Goal: Transaction & Acquisition: Purchase product/service

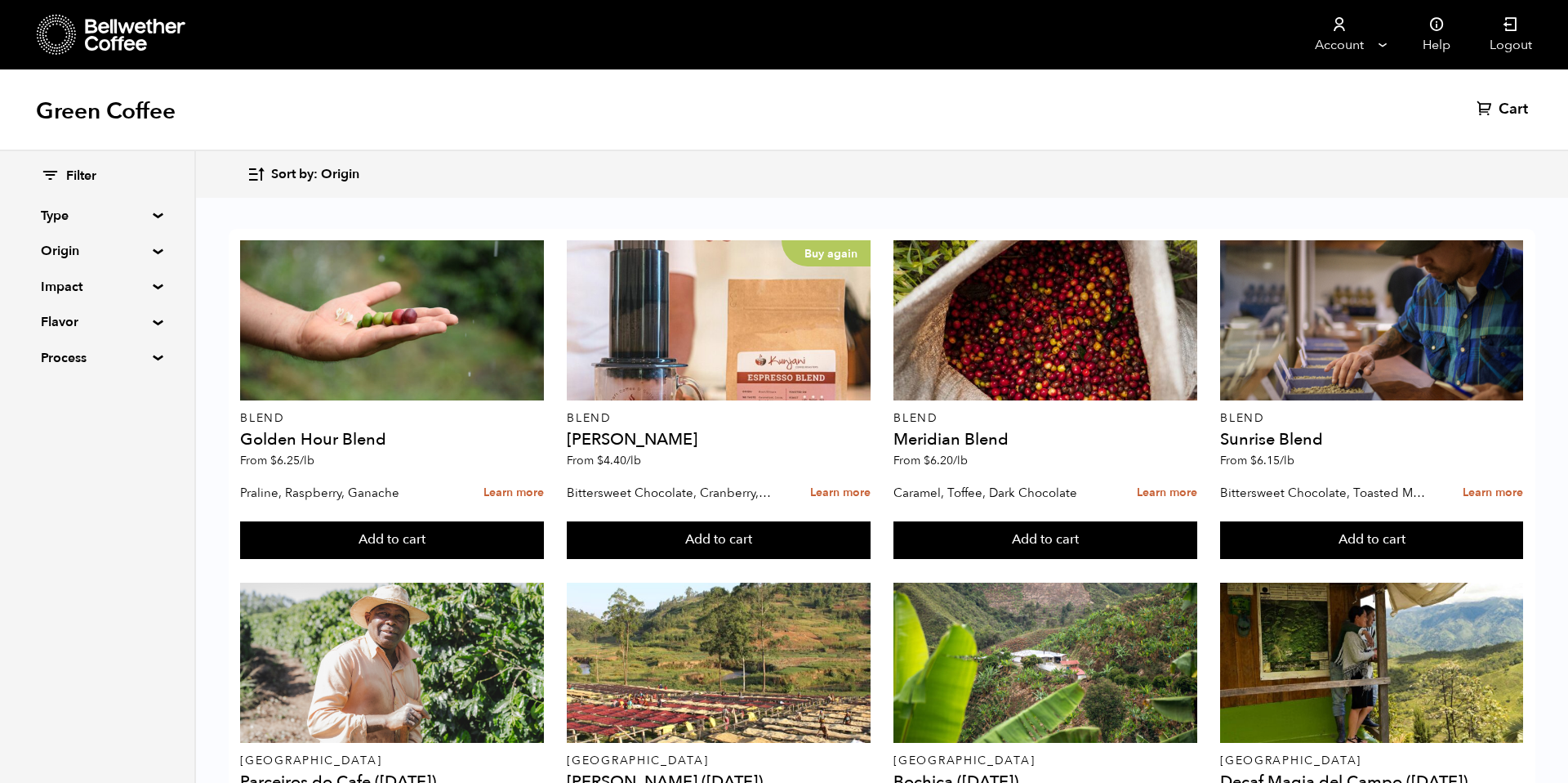
click at [307, 177] on span "Sort by: Origin" at bounding box center [316, 175] width 88 height 18
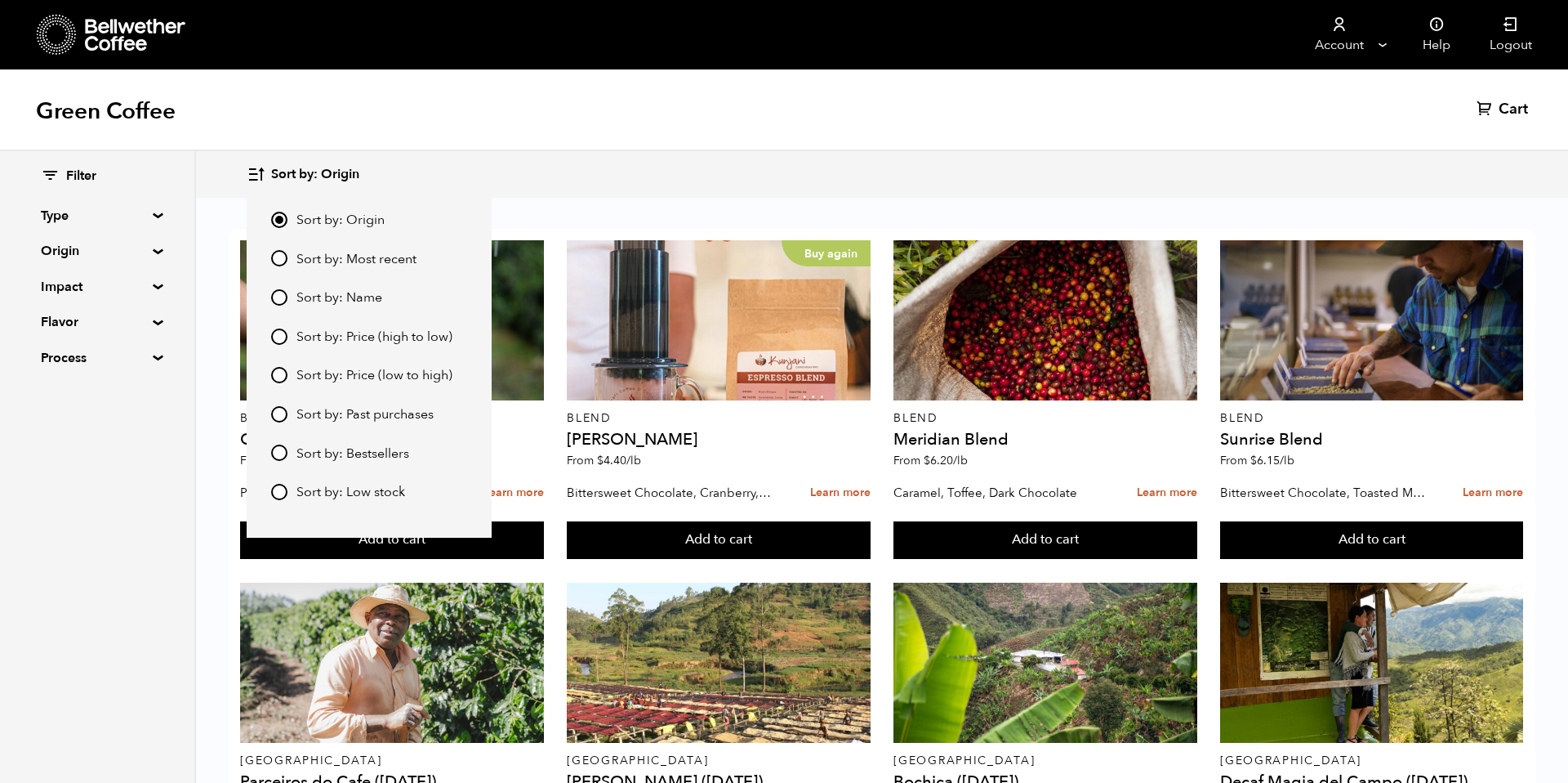
click at [326, 258] on span "Sort by: Most recent" at bounding box center [357, 260] width 120 height 18
click at [288, 258] on input "Sort by: Most recent" at bounding box center [280, 258] width 16 height 16
radio input "true"
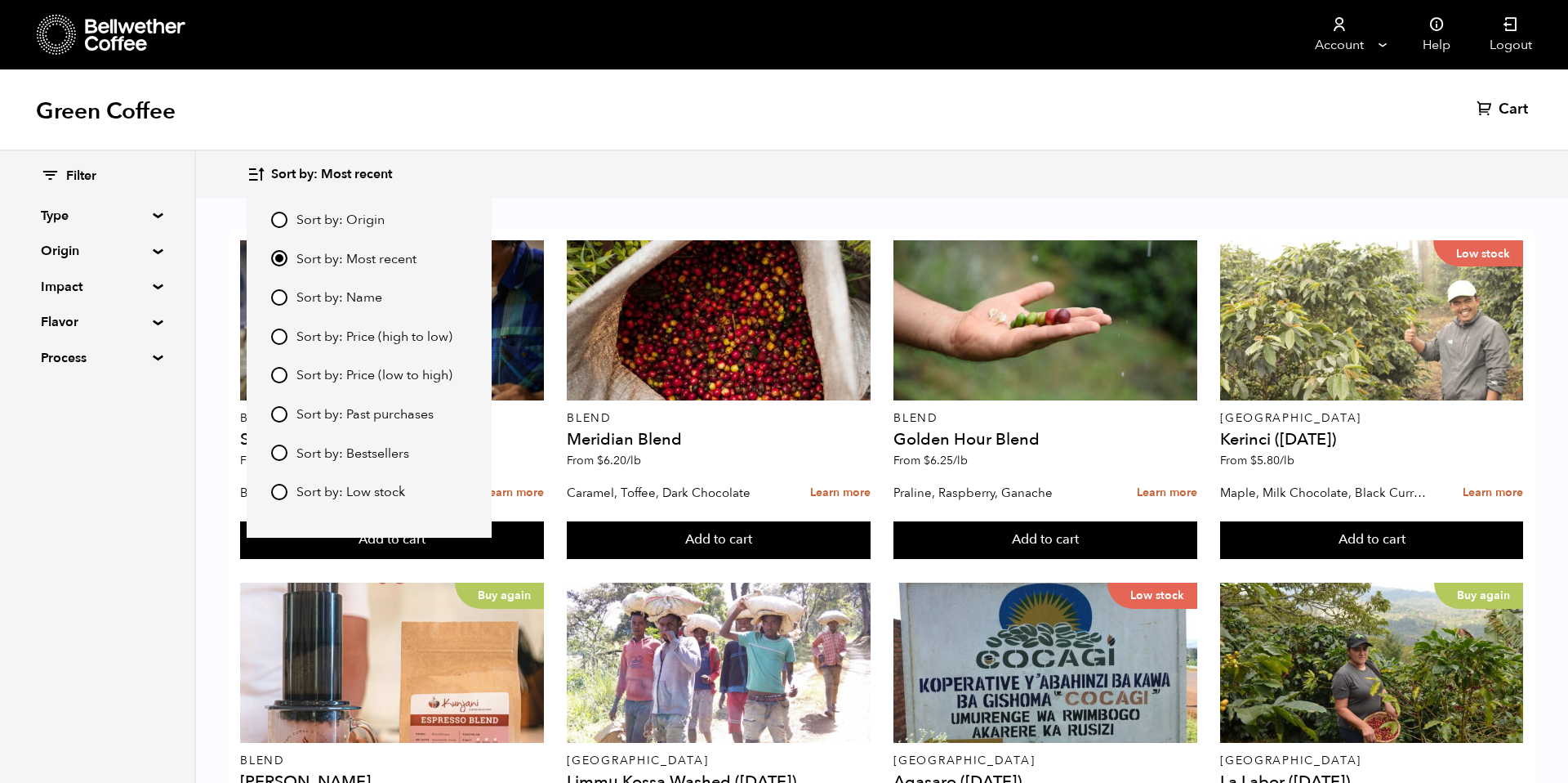
click at [1117, 189] on div "Sort by: Most recent Sort by: Origin Sort by: Most recent Sort by: Name Sort by…" at bounding box center [882, 174] width 1270 height 38
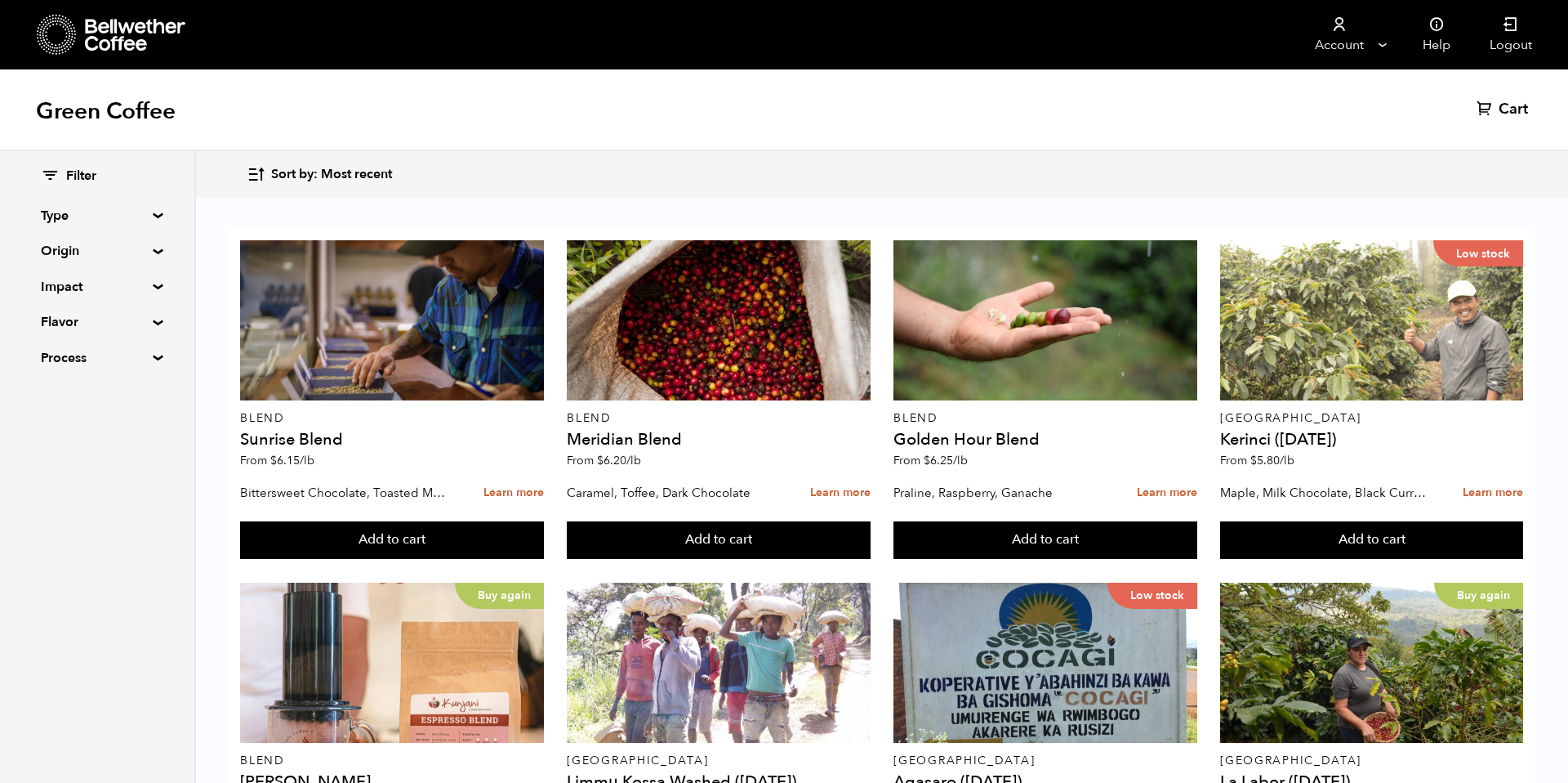
scroll to position [1537, 0]
click at [543, 558] on button "Add to cart" at bounding box center [391, 540] width 303 height 38
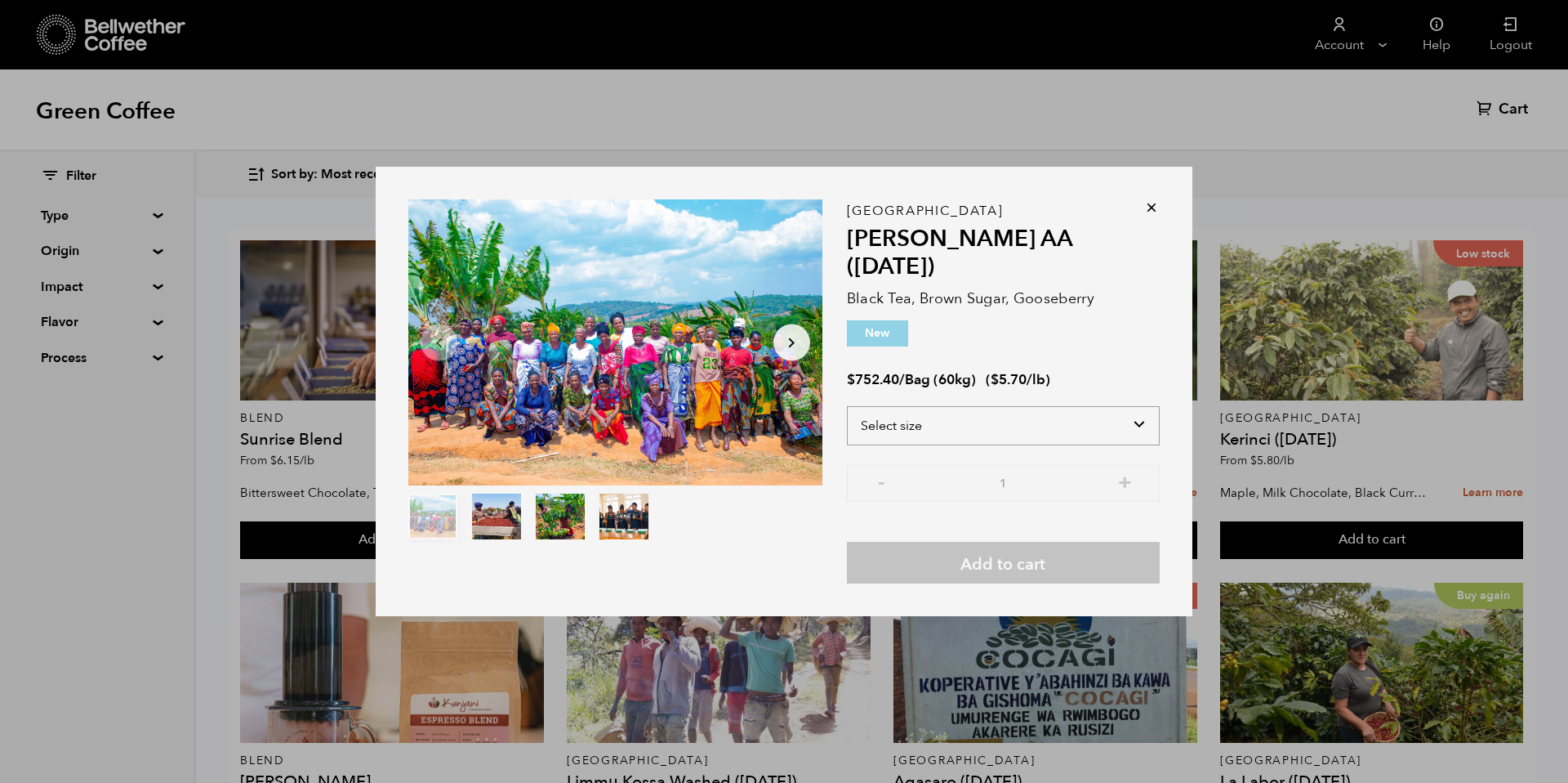
click at [1010, 416] on select "Select size Bag (60kg) (132 lbs)" at bounding box center [1003, 425] width 313 height 39
select select "bag-3"
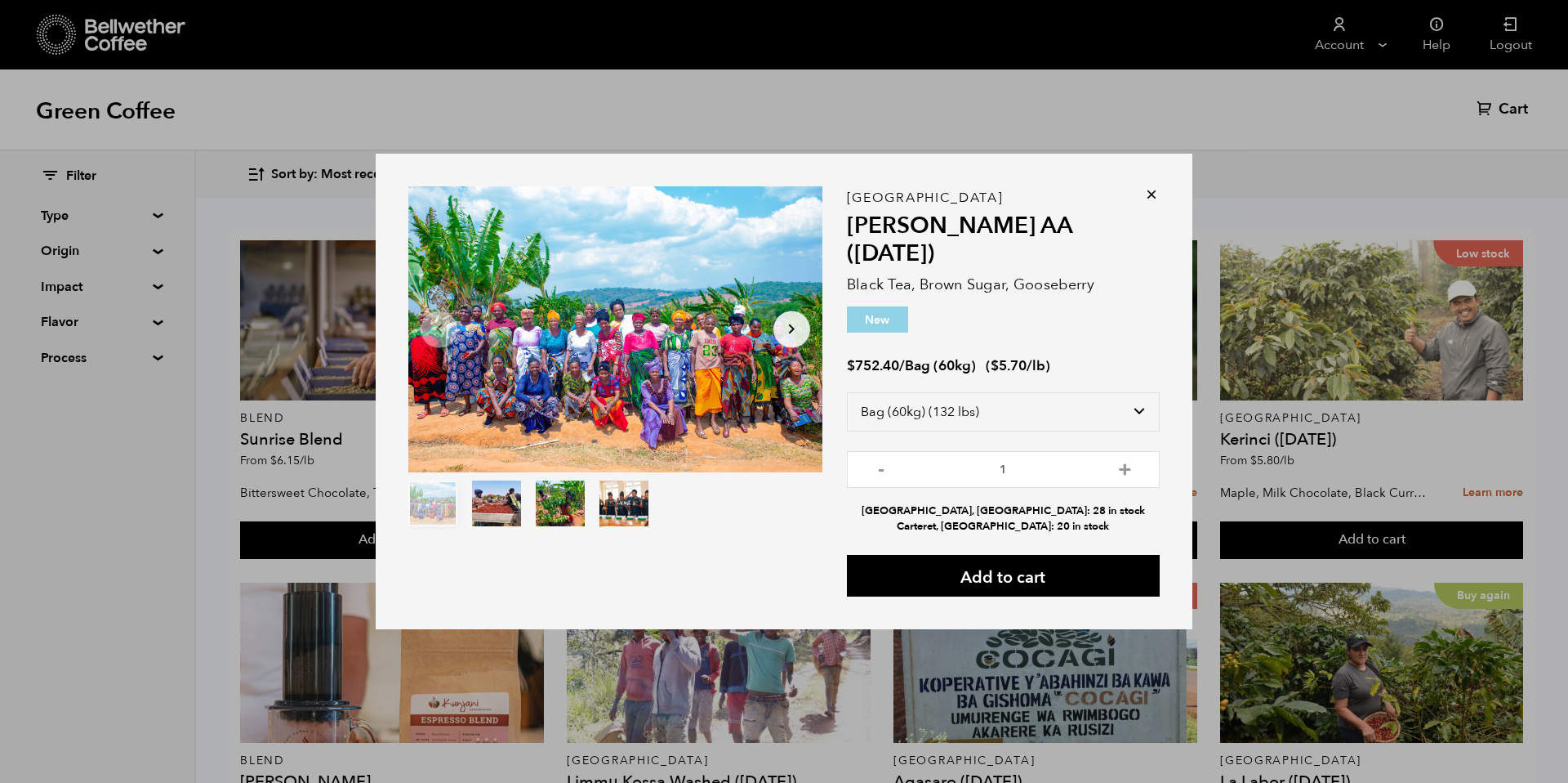
click at [1154, 203] on icon at bounding box center [1152, 194] width 16 height 16
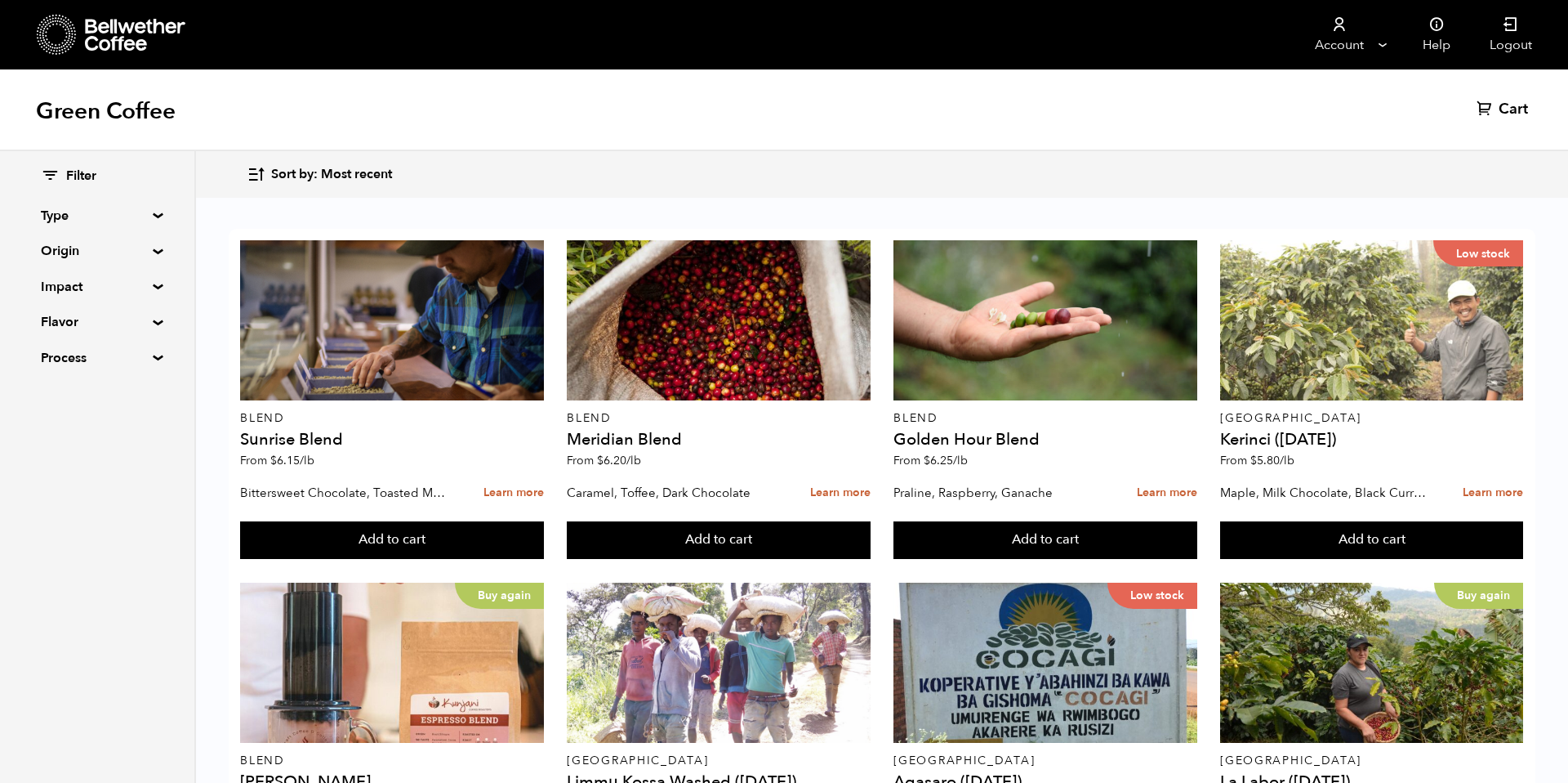
scroll to position [1338, 0]
click at [543, 558] on button "Add to cart" at bounding box center [391, 540] width 303 height 38
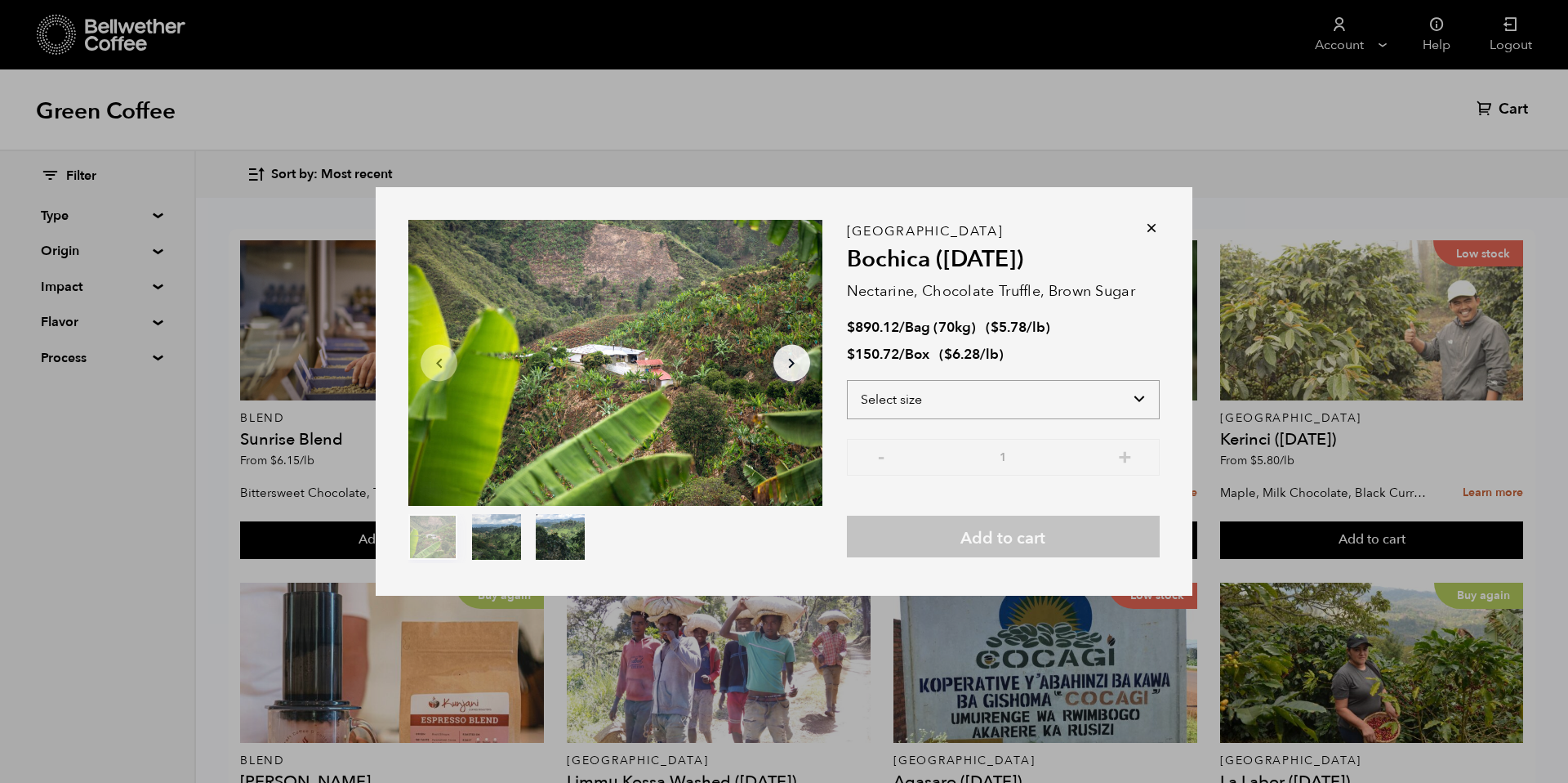
click at [1071, 386] on select "Select size Bag (70kg) (154 lbs) Box (24 lbs)" at bounding box center [1003, 398] width 313 height 39
select select "bag"
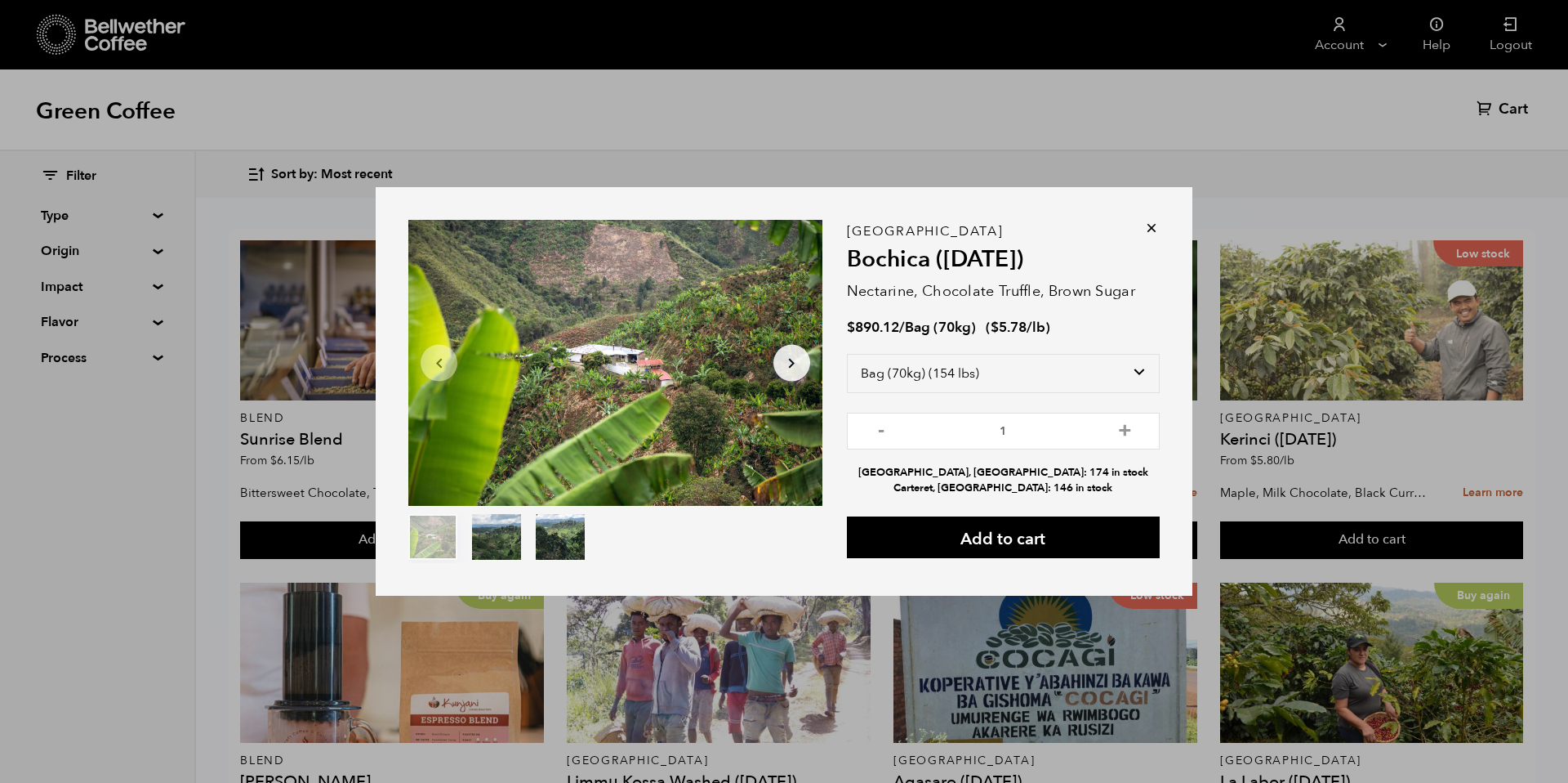
click at [1161, 231] on div "Item 1 of 3 Arrow Left Arrow Right item 0 item 1 item 2 Item 1 of 3 Colombia Bo…" at bounding box center [784, 391] width 817 height 408
click at [1148, 230] on icon at bounding box center [1152, 228] width 16 height 16
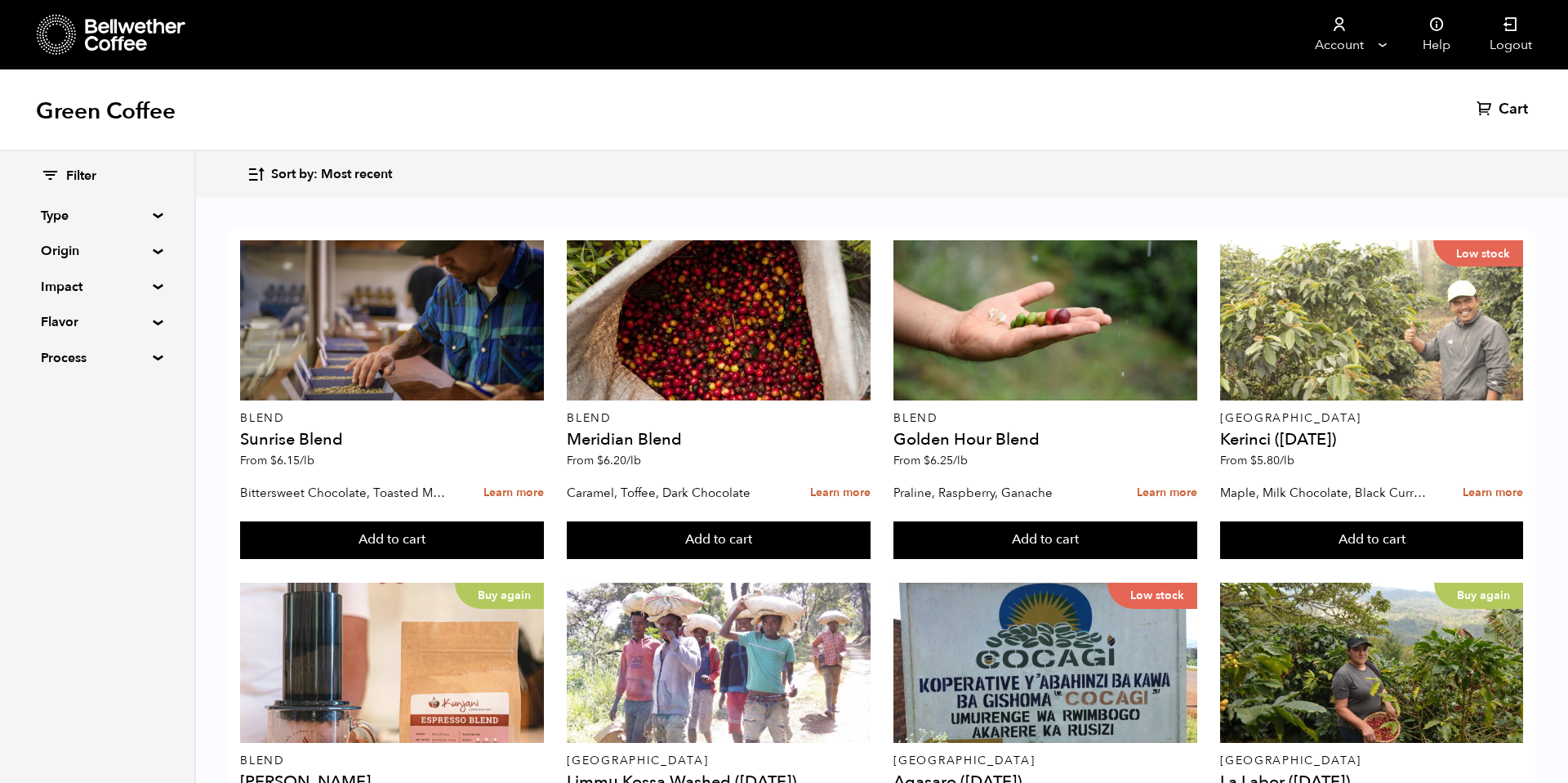
scroll to position [333, 0]
click at [543, 540] on button "Add to cart" at bounding box center [391, 540] width 303 height 38
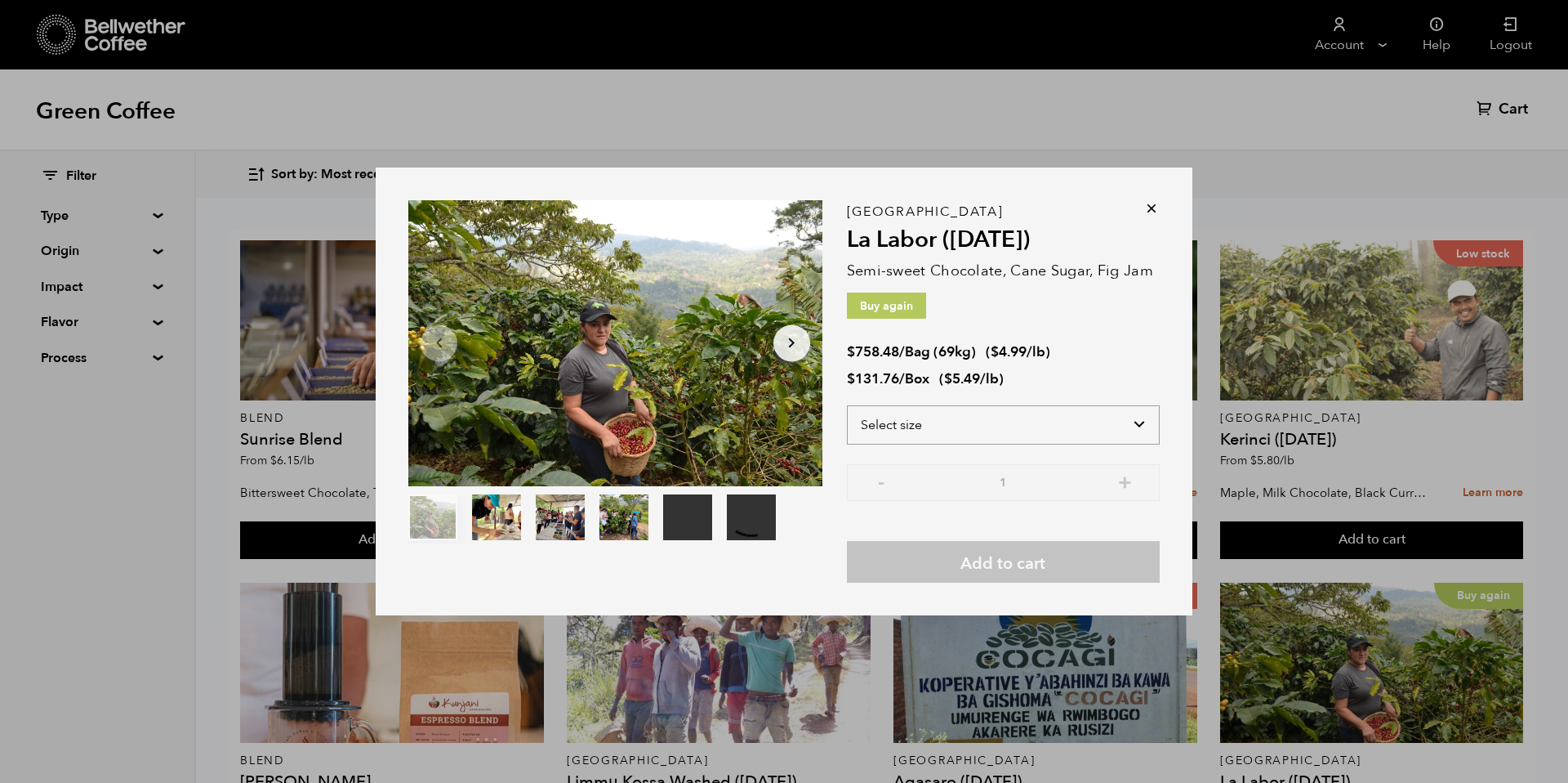
click at [1111, 422] on select "Select size Bag (69kg) (152 lbs) Box (24 lbs)" at bounding box center [1003, 424] width 313 height 39
select select "bag-2"
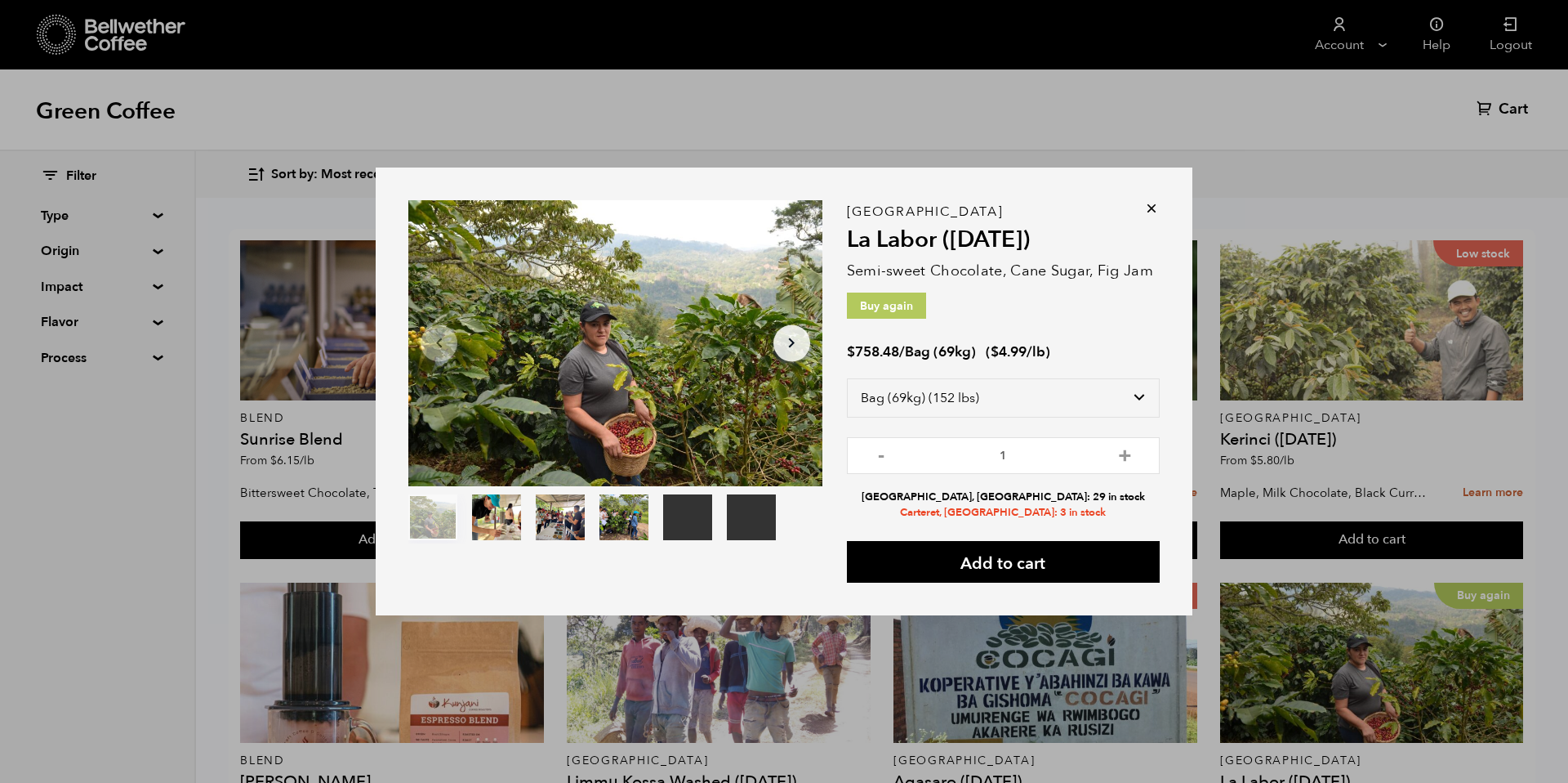
click at [1157, 203] on icon at bounding box center [1152, 208] width 16 height 16
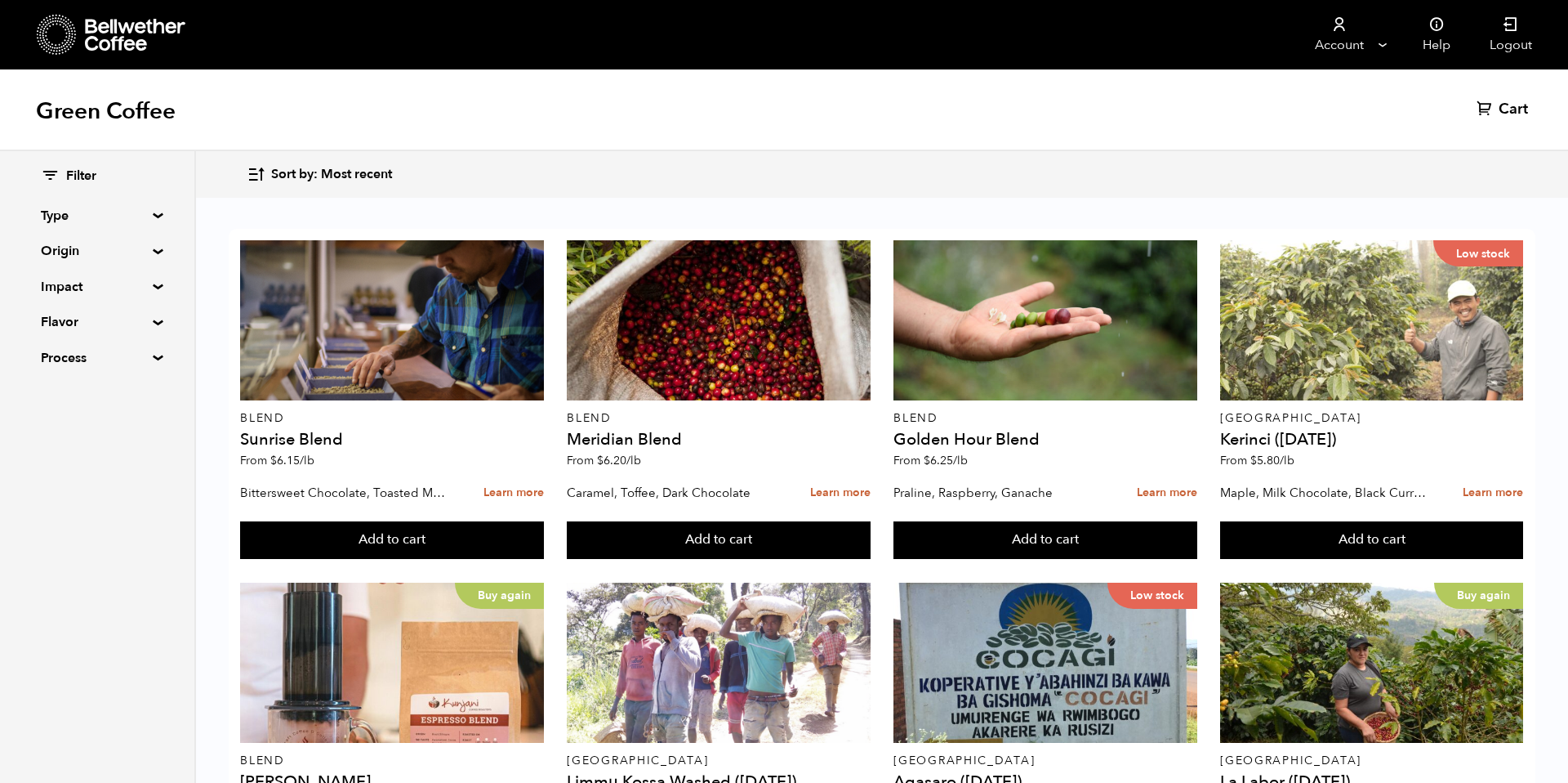
click at [124, 241] on summary "Origin" at bounding box center [97, 251] width 113 height 20
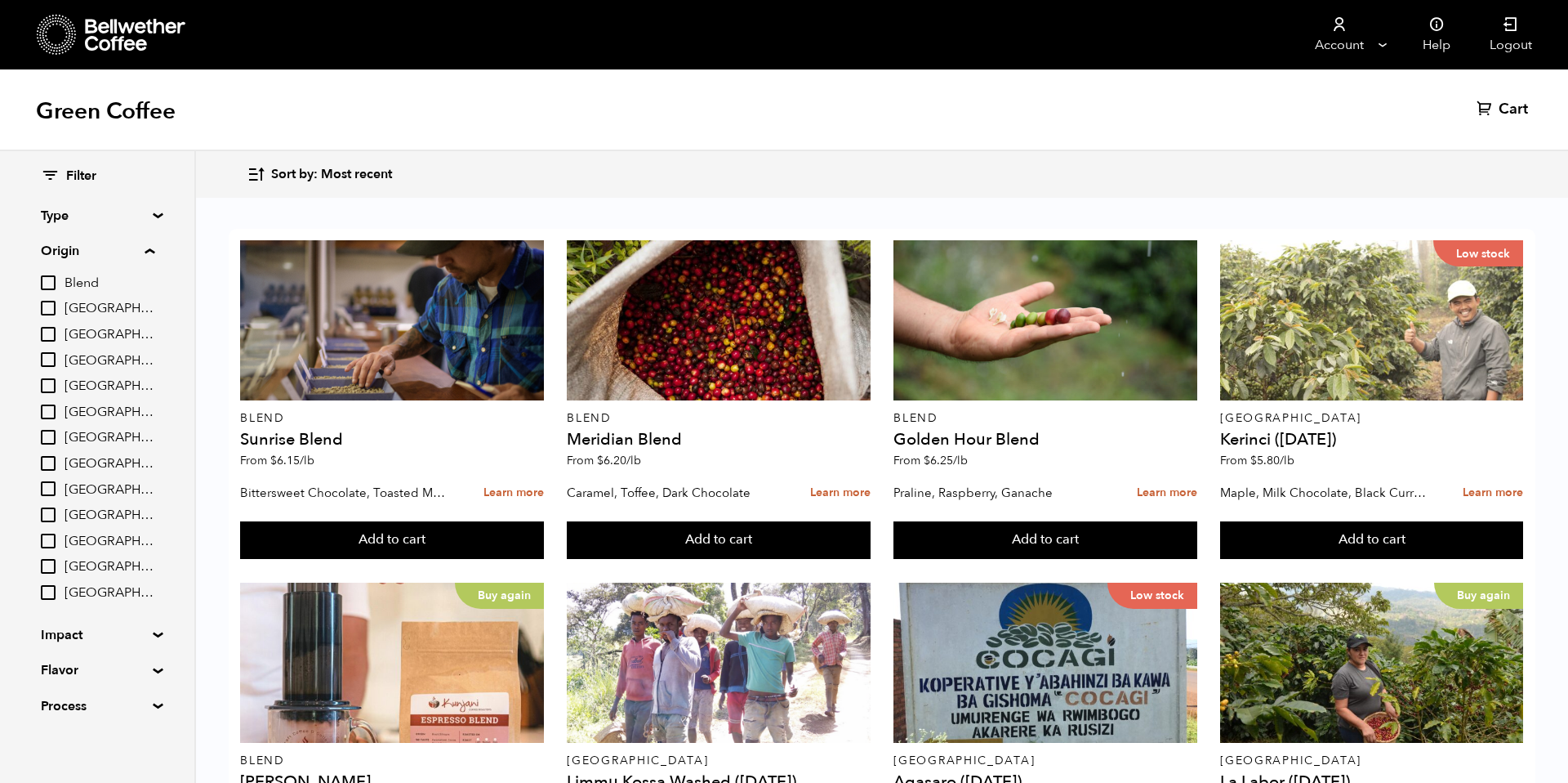
click at [98, 485] on span "[GEOGRAPHIC_DATA]" at bounding box center [110, 490] width 90 height 18
click at [0, 0] on input "[GEOGRAPHIC_DATA]" at bounding box center [0, 0] width 0 height 0
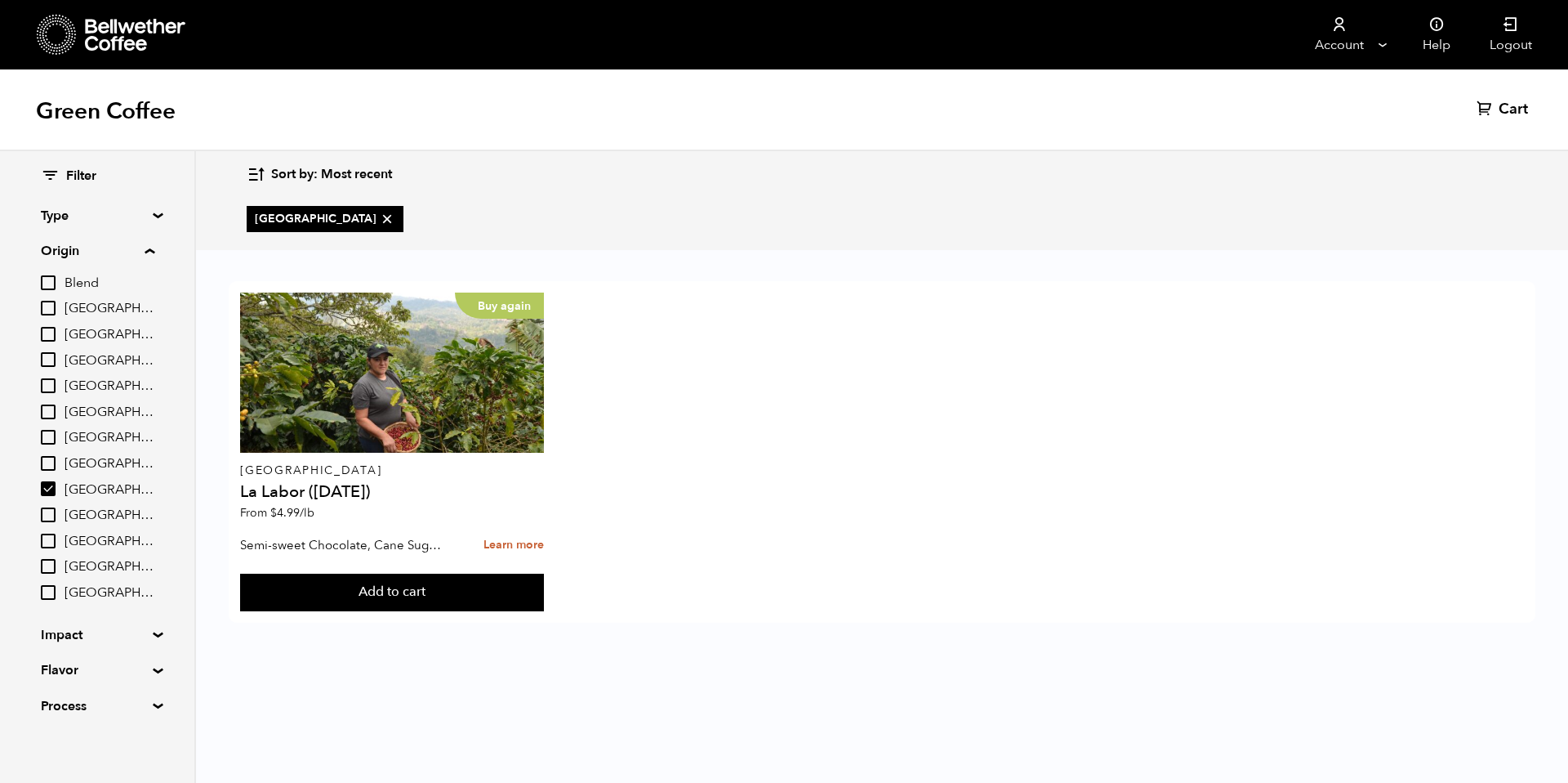
click at [97, 489] on span "[GEOGRAPHIC_DATA]" at bounding box center [110, 490] width 90 height 18
click at [0, 0] on input "[GEOGRAPHIC_DATA]" at bounding box center [0, 0] width 0 height 0
checkbox input "false"
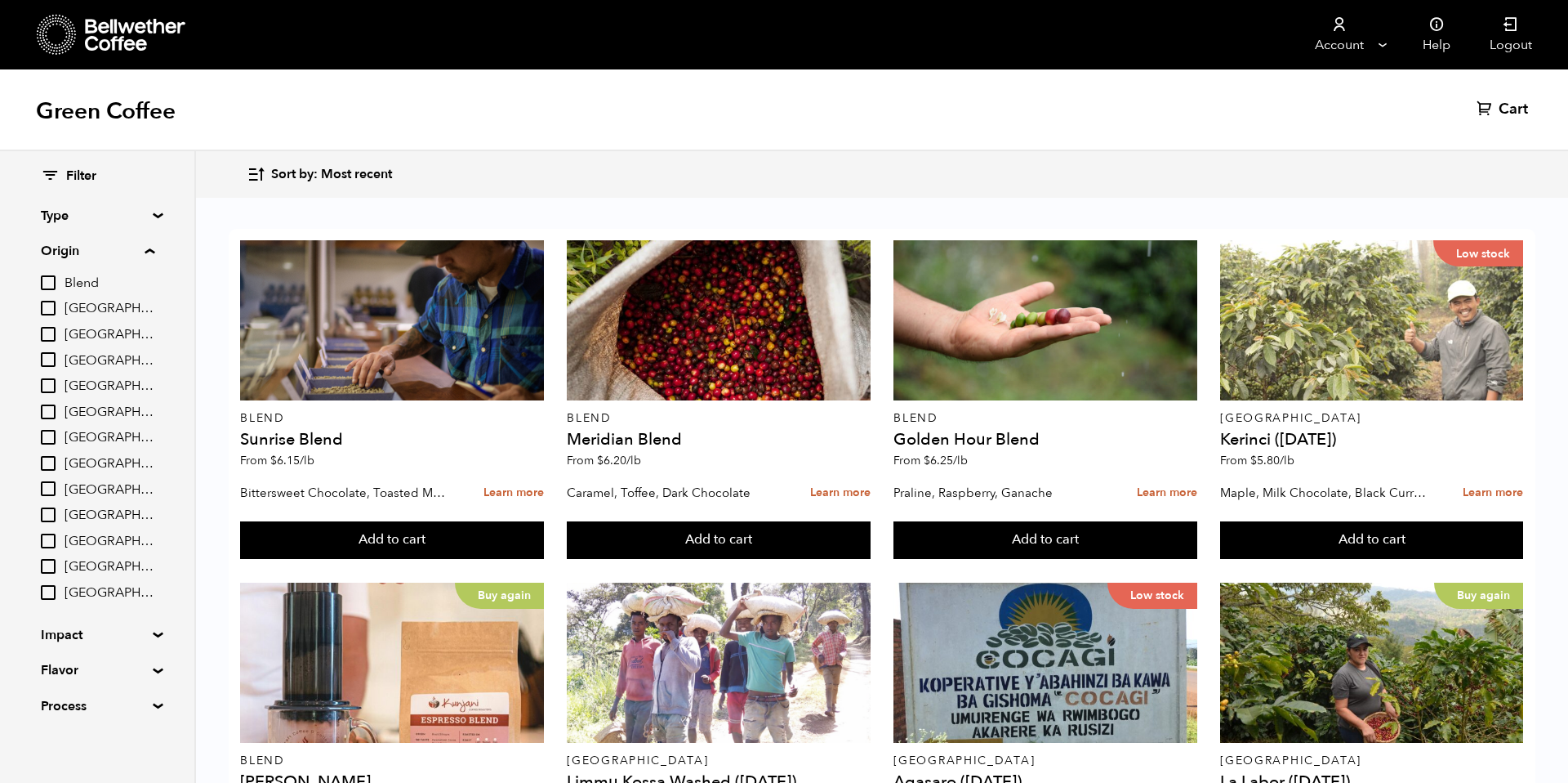
scroll to position [750, 0]
click at [543, 521] on button "Add to cart" at bounding box center [391, 540] width 303 height 38
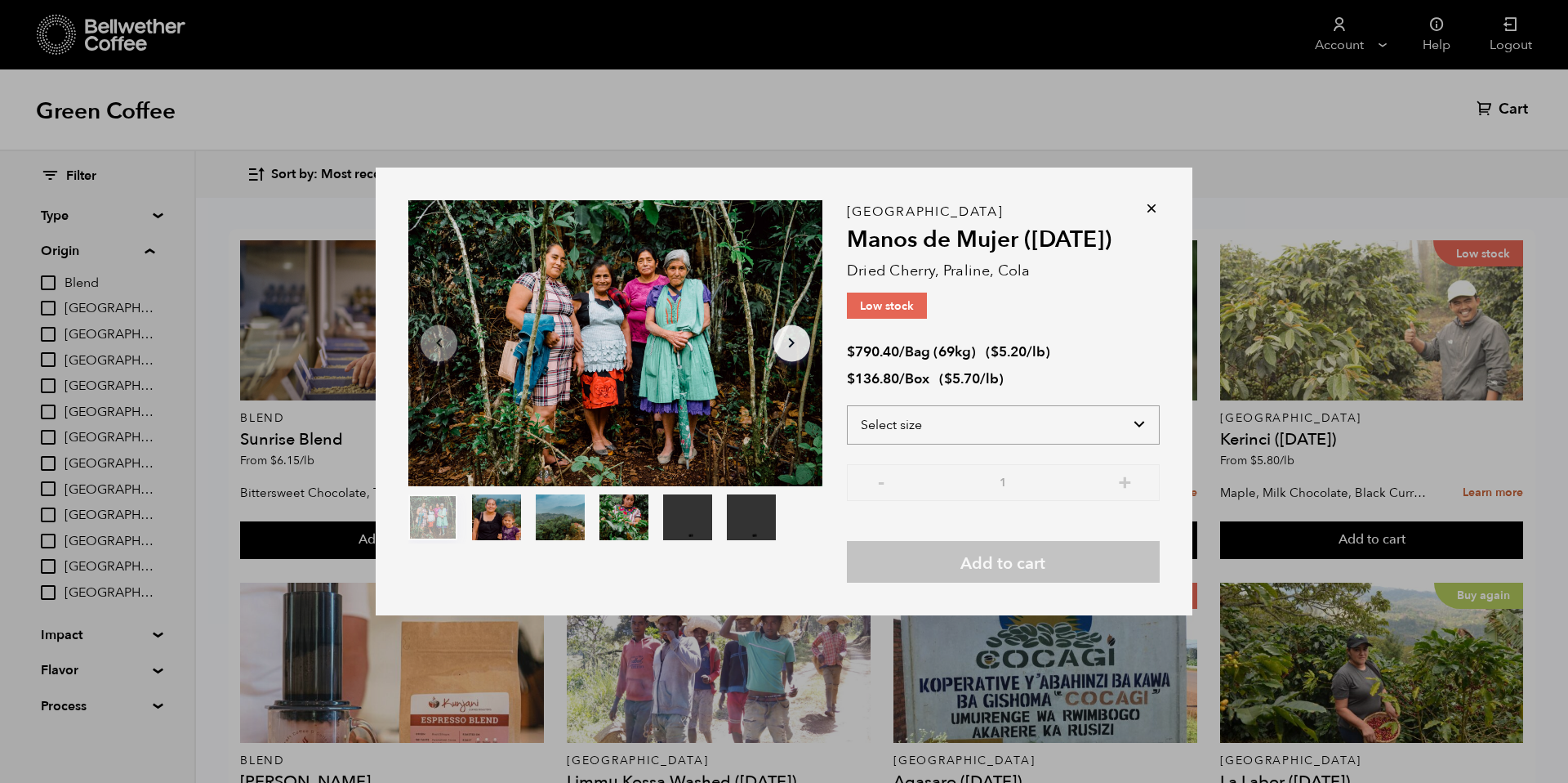
click at [1051, 407] on select "Select size Bag (69kg) (152 lbs) Box (24 lbs)" at bounding box center [1003, 424] width 313 height 39
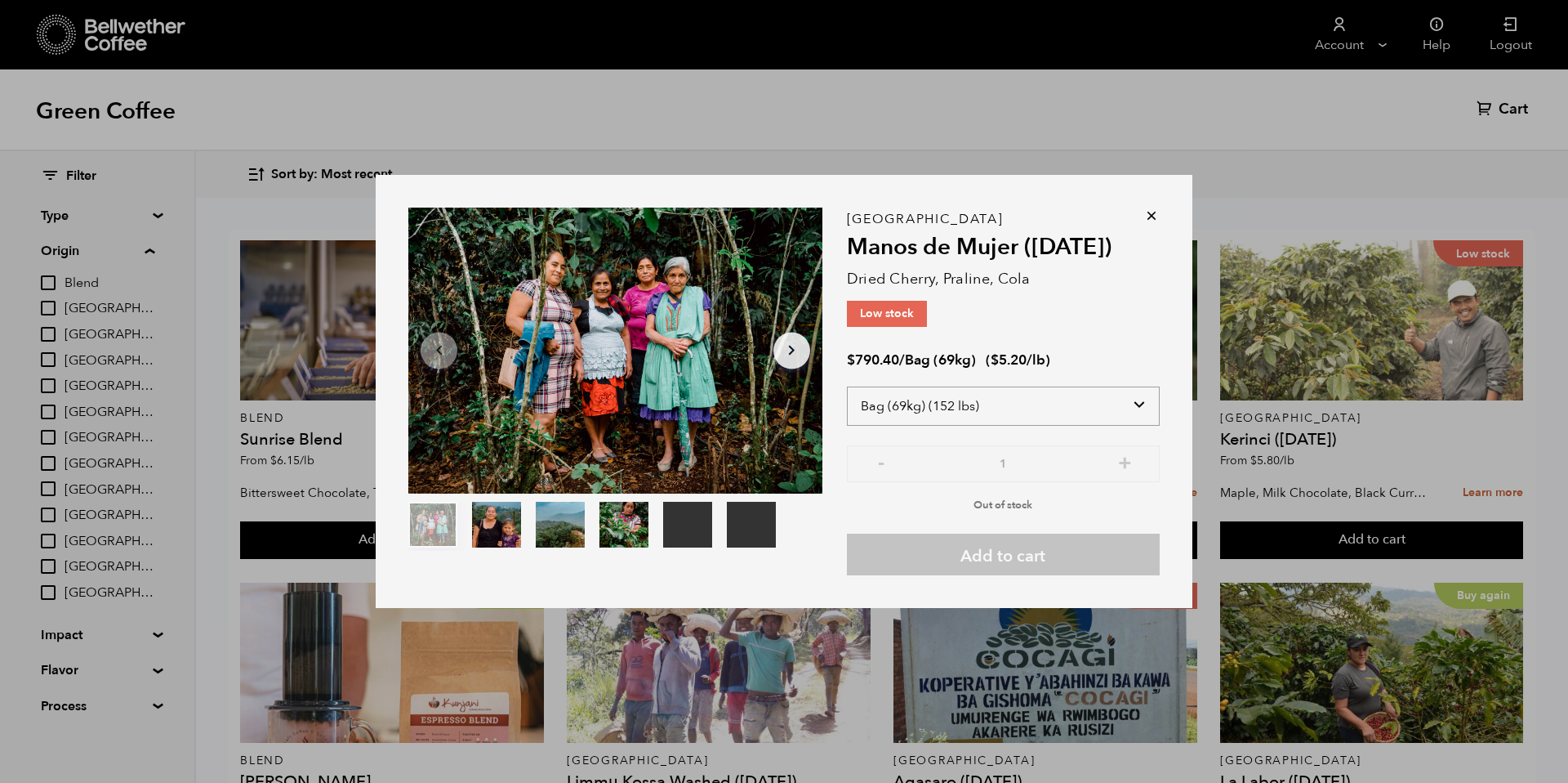
click at [1046, 401] on select "Select size Bag (69kg) (152 lbs) Box (24 lbs)" at bounding box center [1003, 405] width 313 height 39
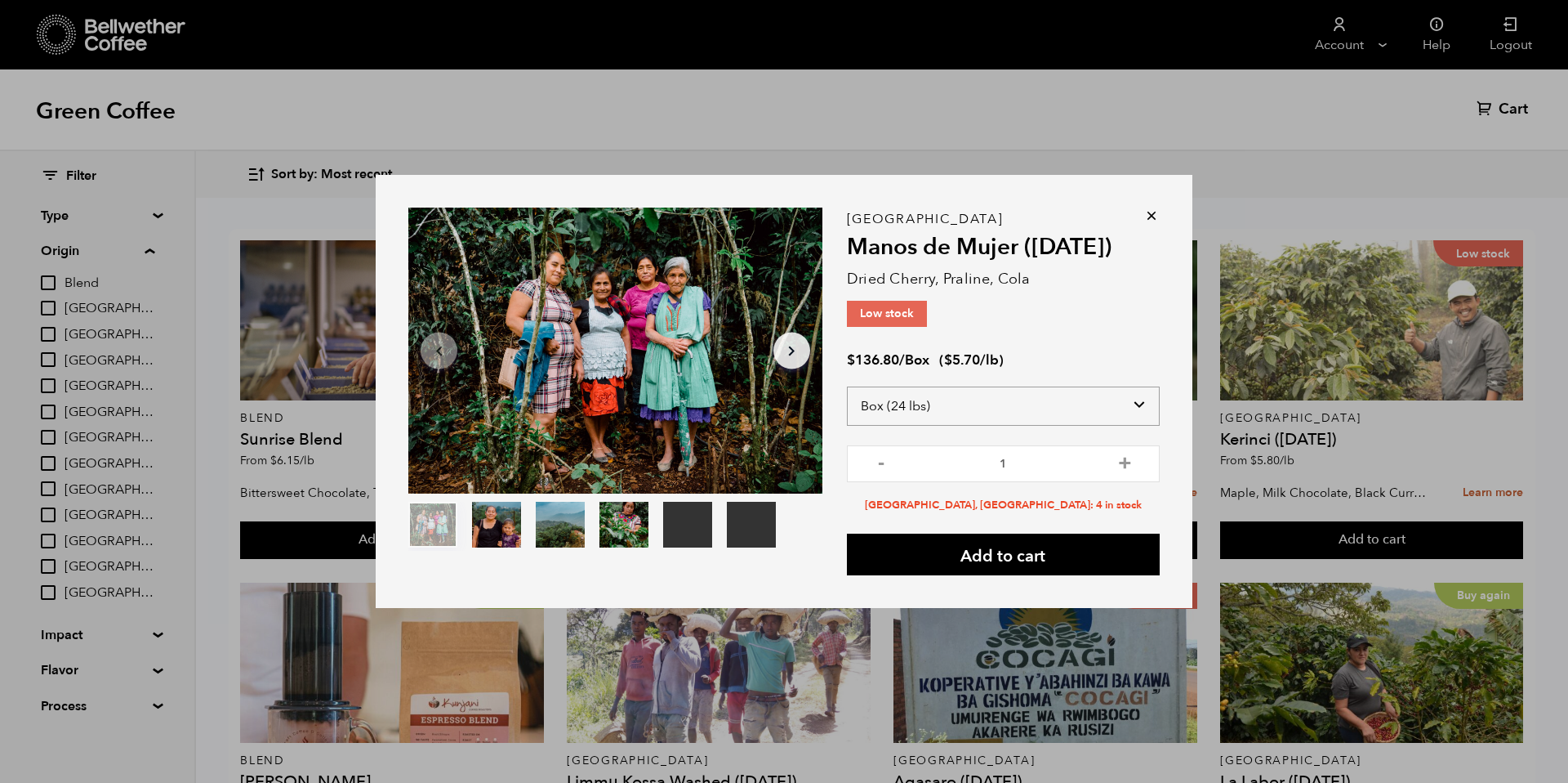
click at [1081, 403] on select "Select size Bag (69kg) (152 lbs) Box (24 lbs)" at bounding box center [1003, 405] width 313 height 39
select select "bag-2"
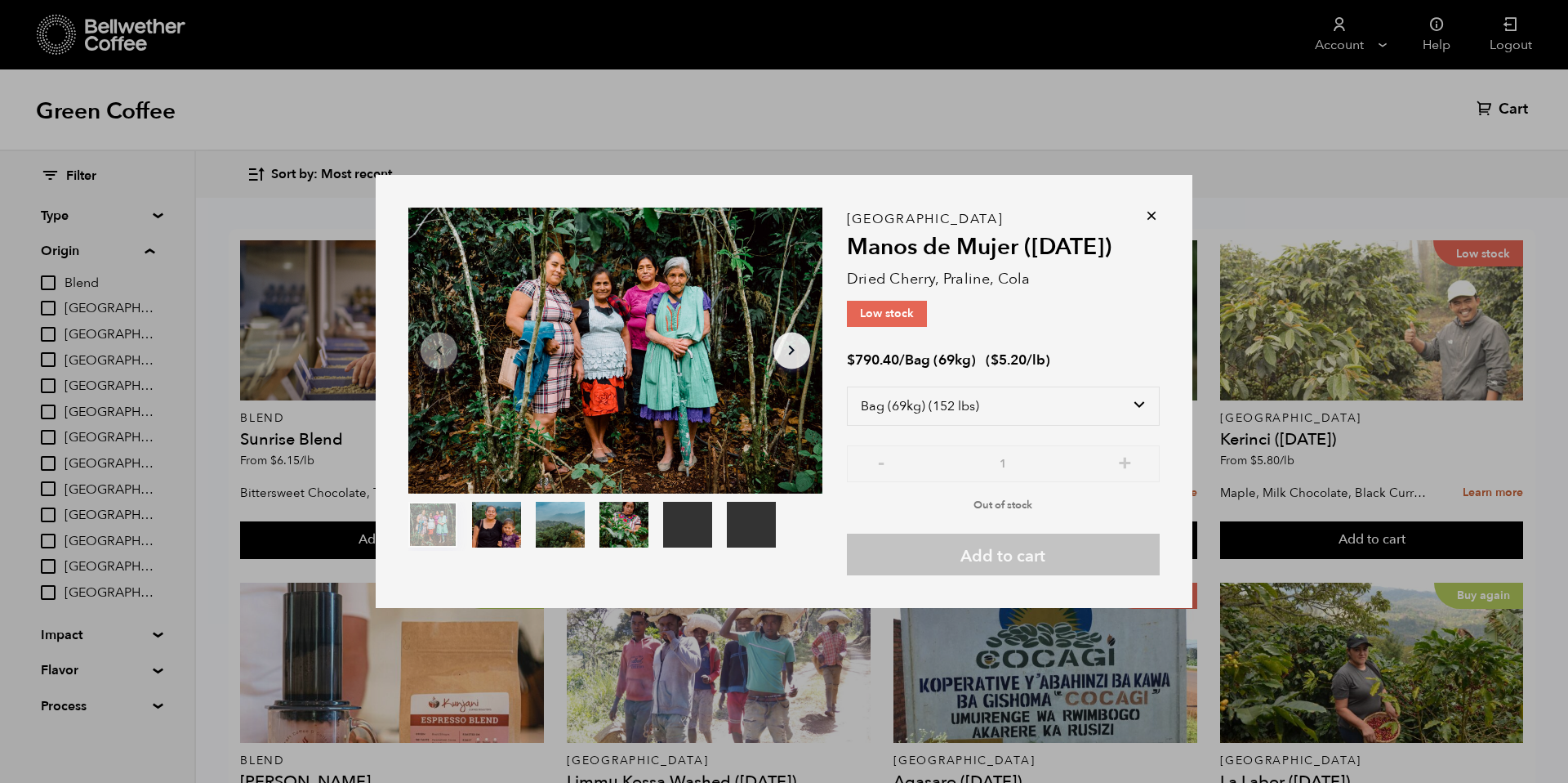
click at [1150, 218] on icon at bounding box center [1152, 216] width 16 height 16
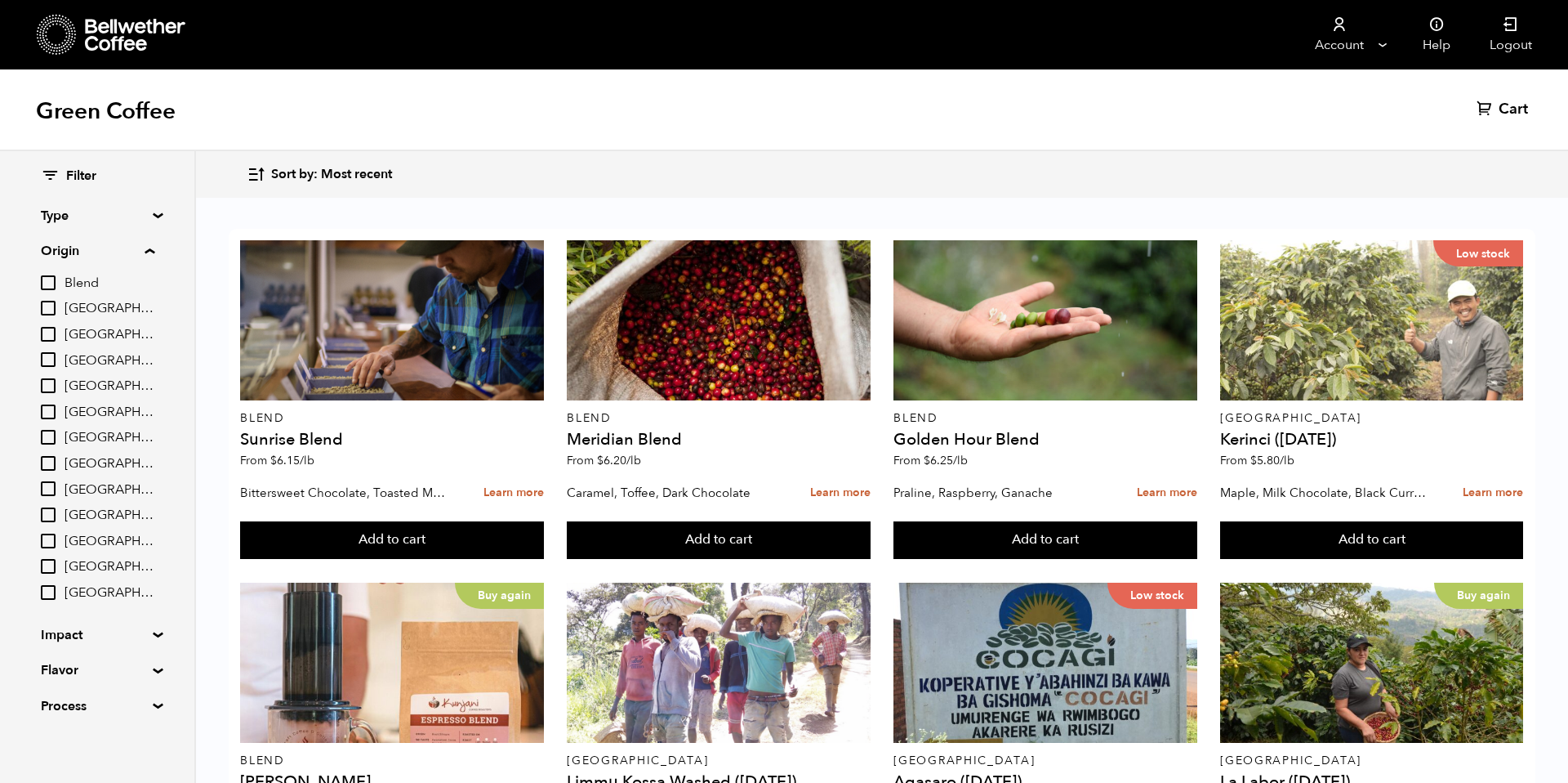
click at [118, 462] on span "[GEOGRAPHIC_DATA]" at bounding box center [110, 464] width 90 height 18
click at [0, 0] on input "[GEOGRAPHIC_DATA]" at bounding box center [0, 0] width 0 height 0
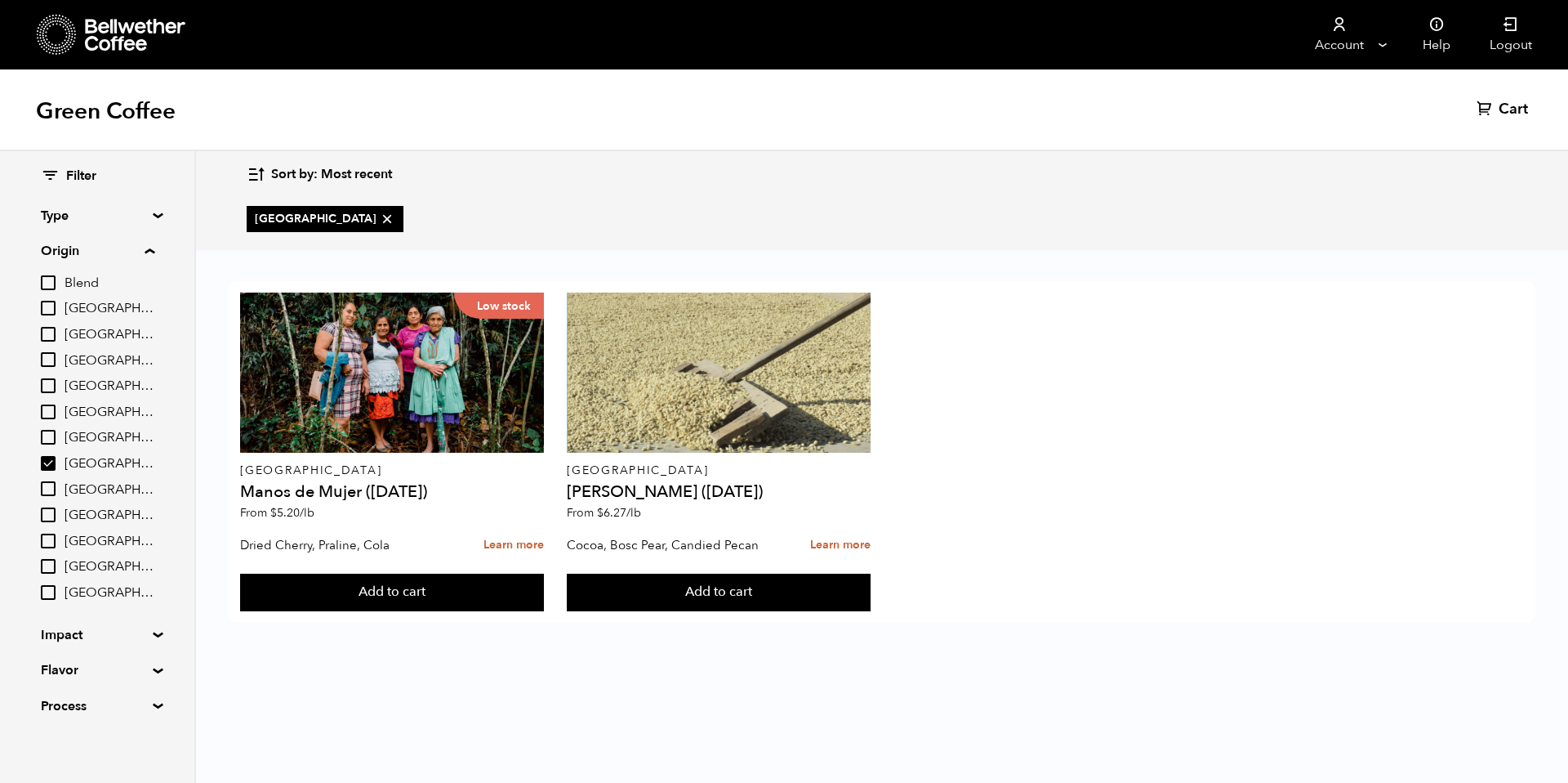
click at [116, 462] on span "[GEOGRAPHIC_DATA]" at bounding box center [110, 464] width 90 height 18
click at [0, 0] on input "[GEOGRAPHIC_DATA]" at bounding box center [0, 0] width 0 height 0
checkbox input "false"
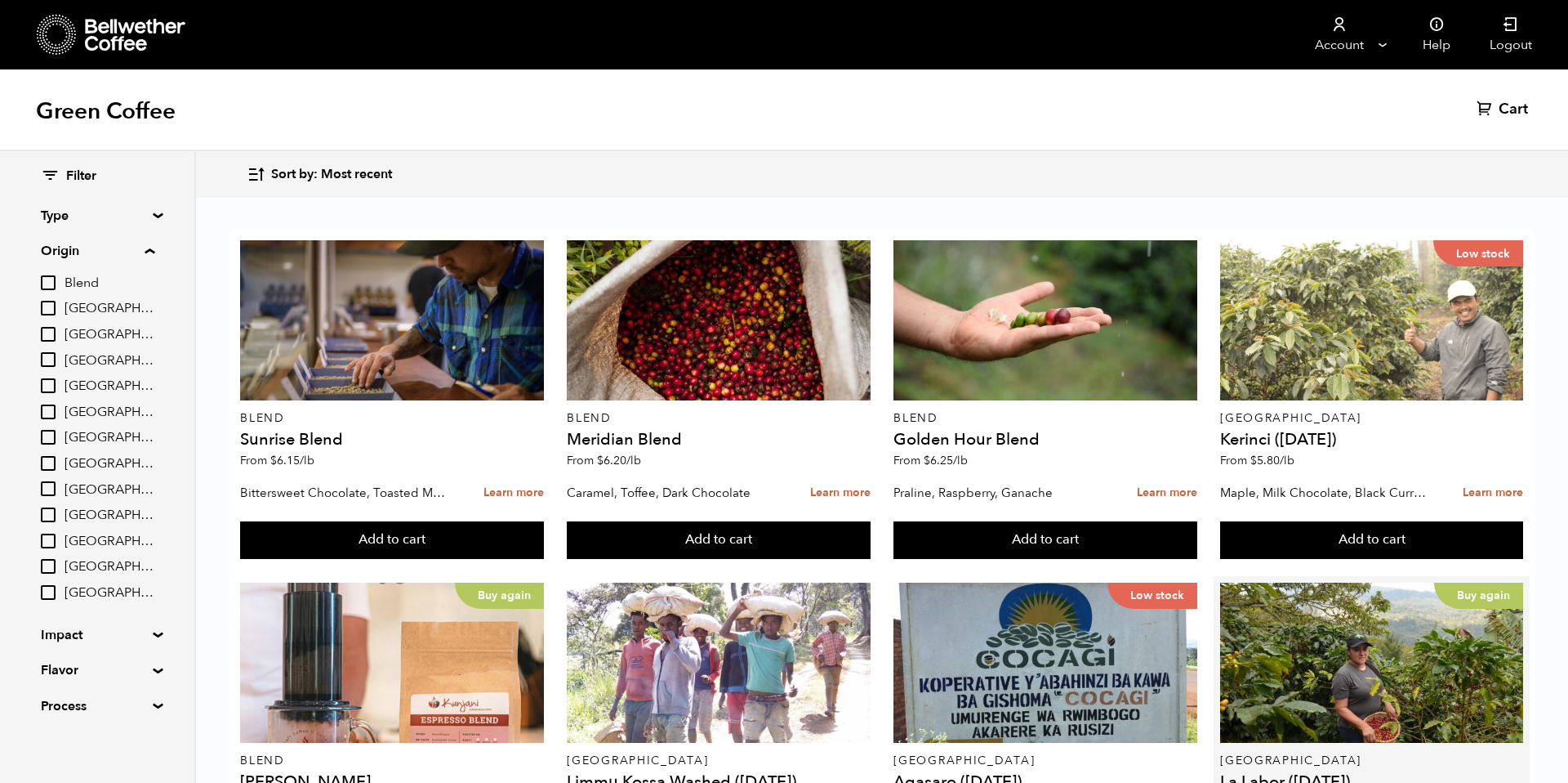
scroll to position [17, 0]
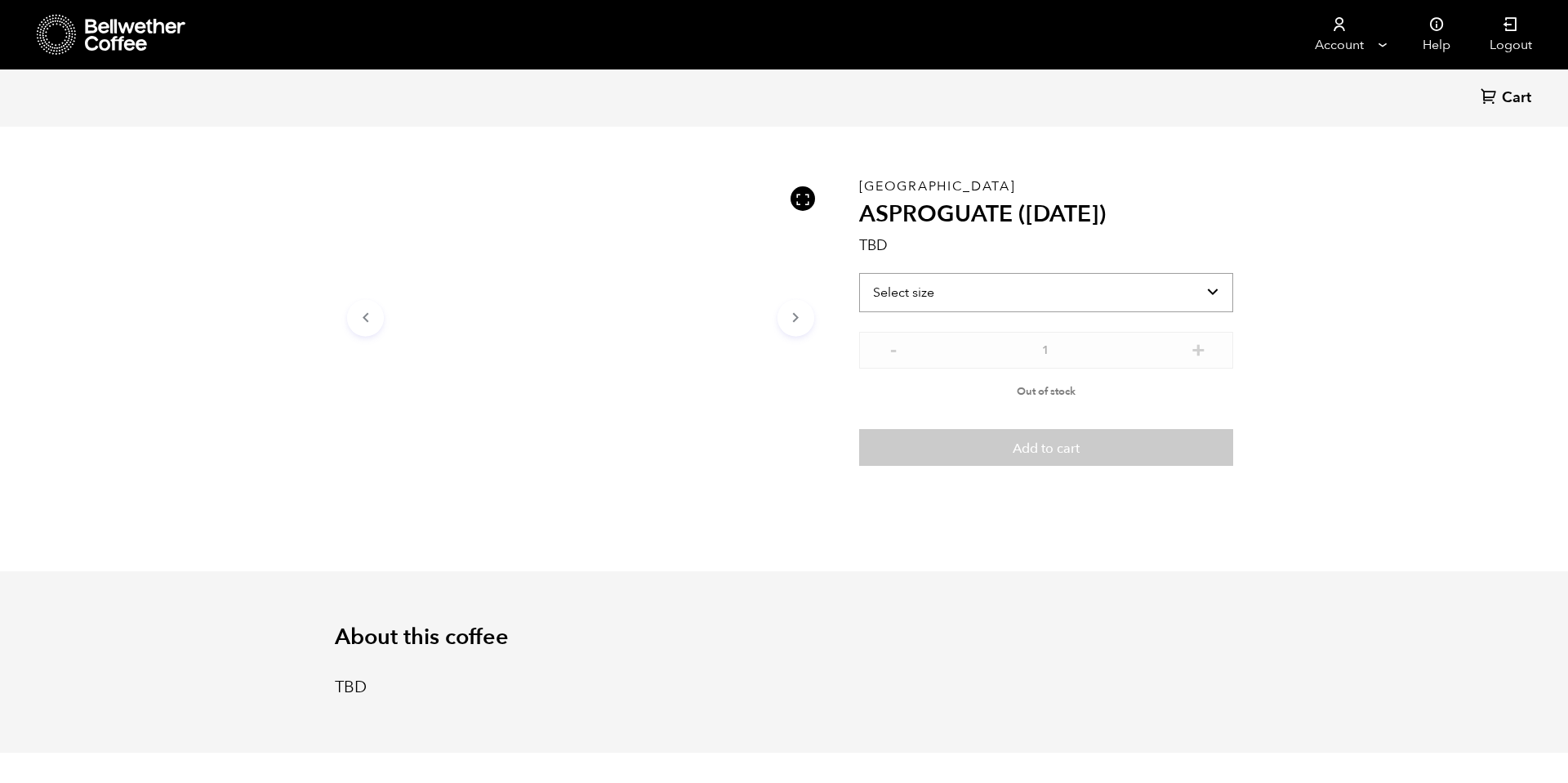
scroll to position [39, 0]
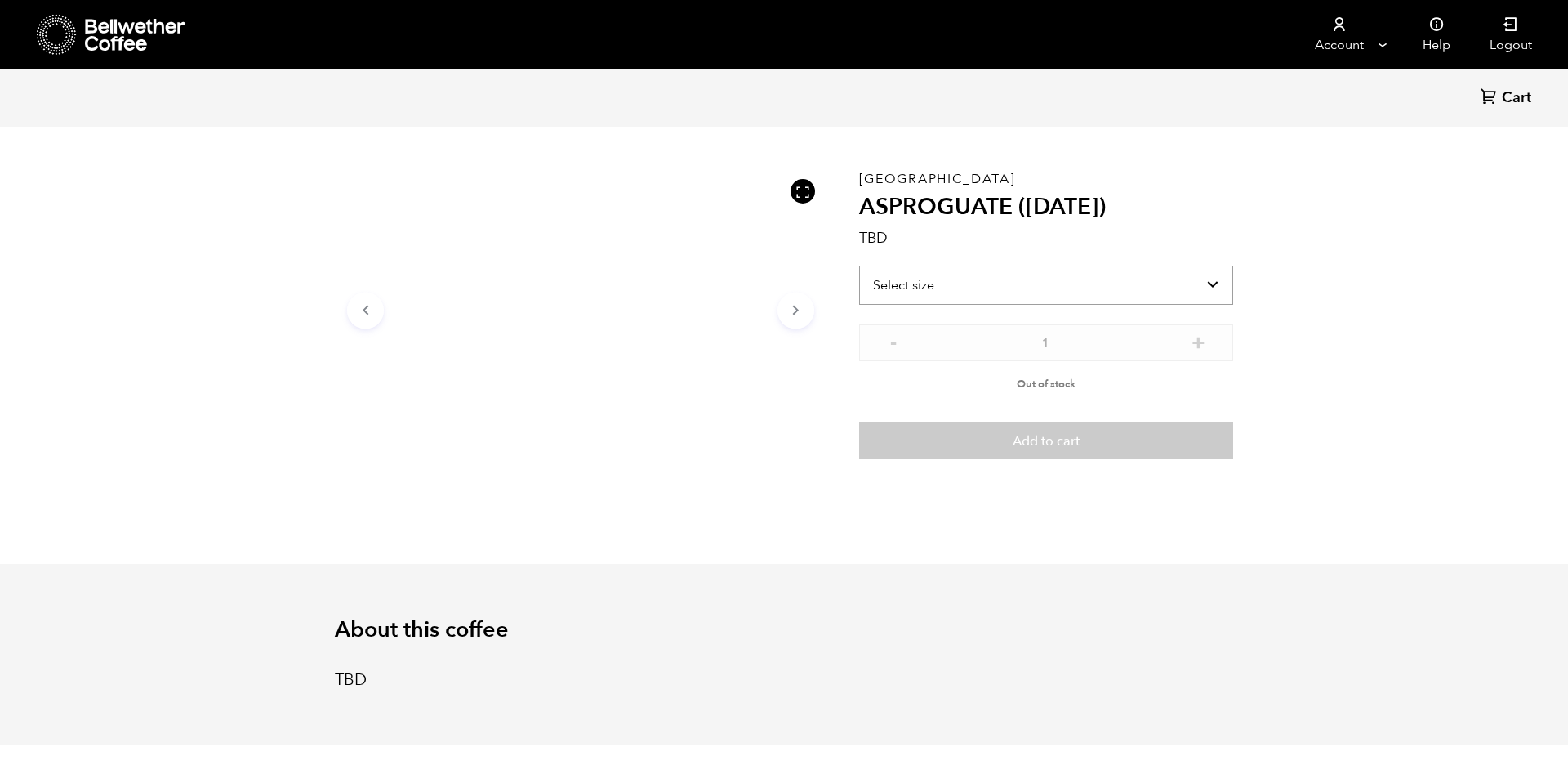
click at [1107, 286] on select "Select size" at bounding box center [1046, 285] width 375 height 39
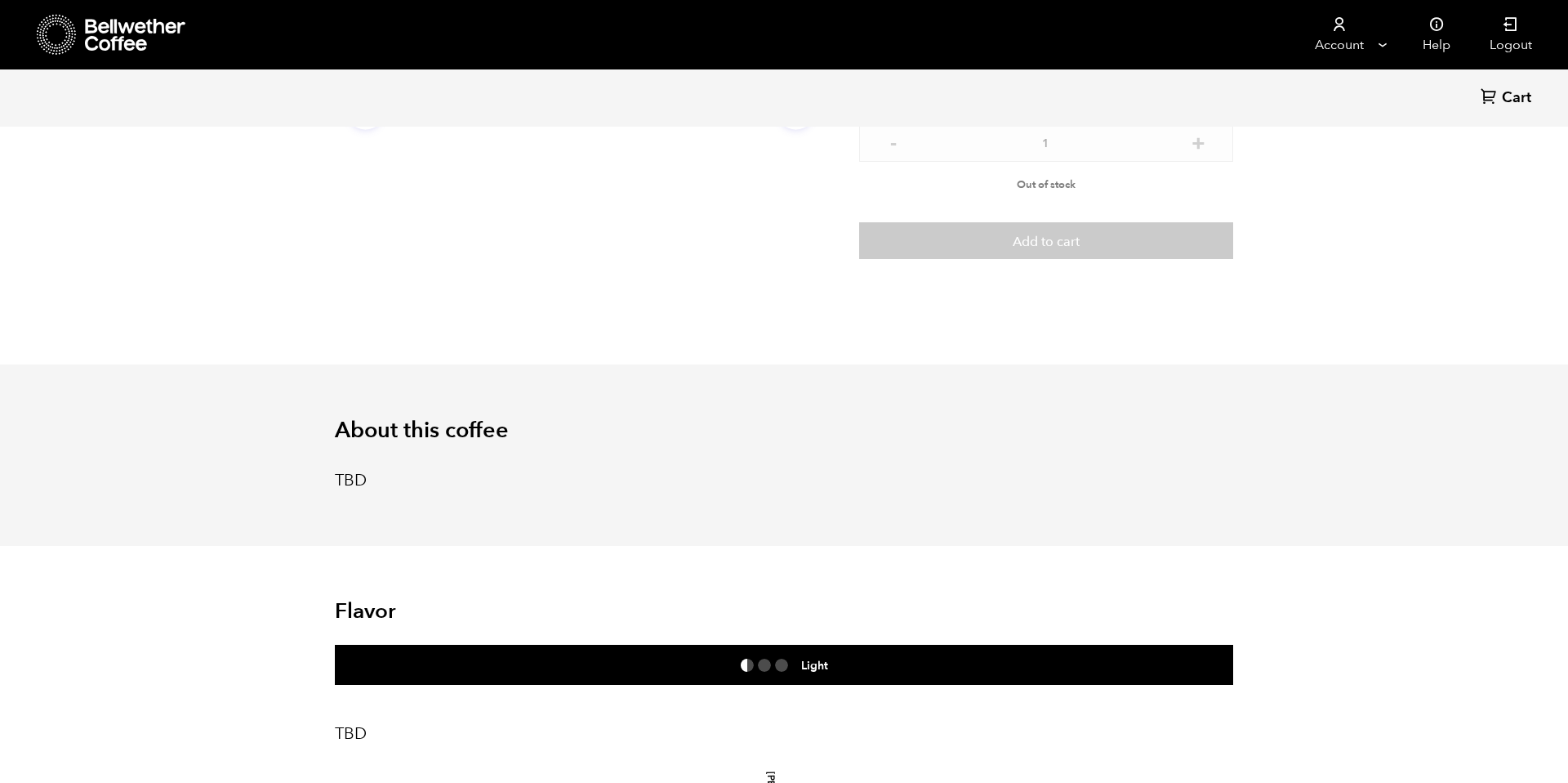
scroll to position [197, 0]
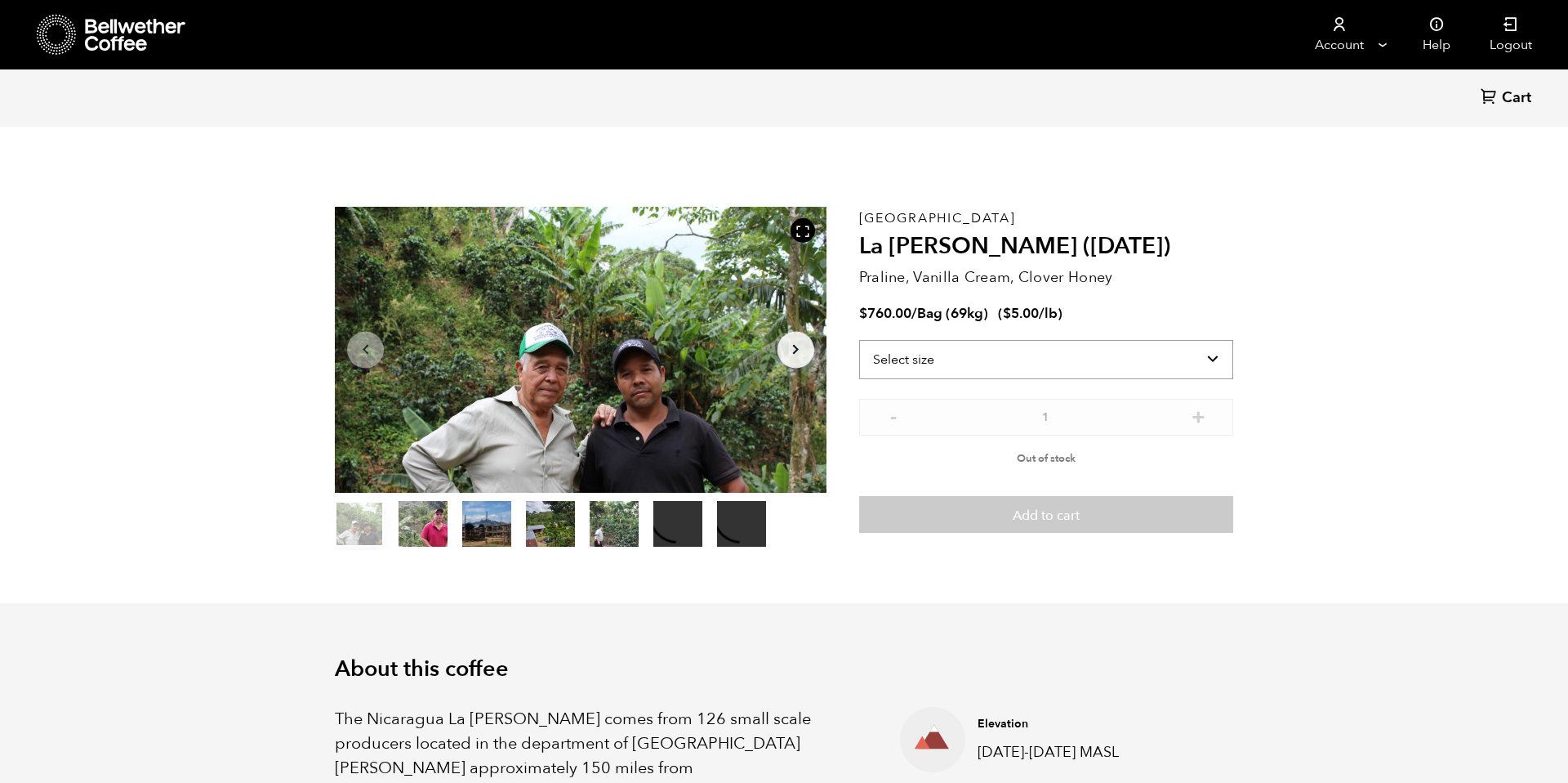
click at [1138, 352] on select "Select size Bag (69kg) (152 lbs)" at bounding box center [1046, 359] width 375 height 39
click at [1136, 365] on select "Select size Bag (69kg) (152 lbs)" at bounding box center [1046, 359] width 375 height 39
select select "bag-2"
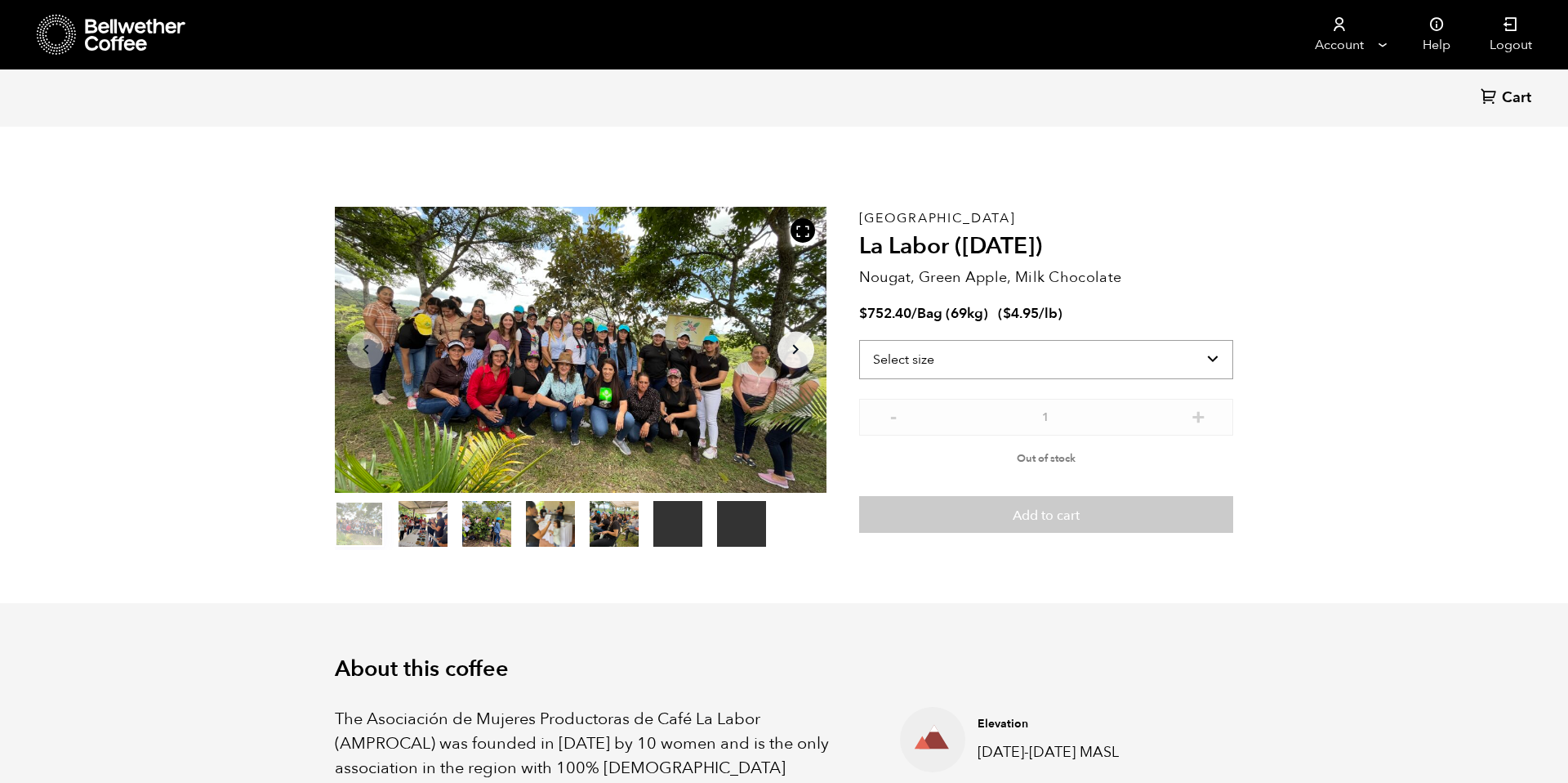
click at [1207, 350] on select "Select size Bag (69kg) (152 lbs)" at bounding box center [1046, 359] width 375 height 39
select select "bag-2"
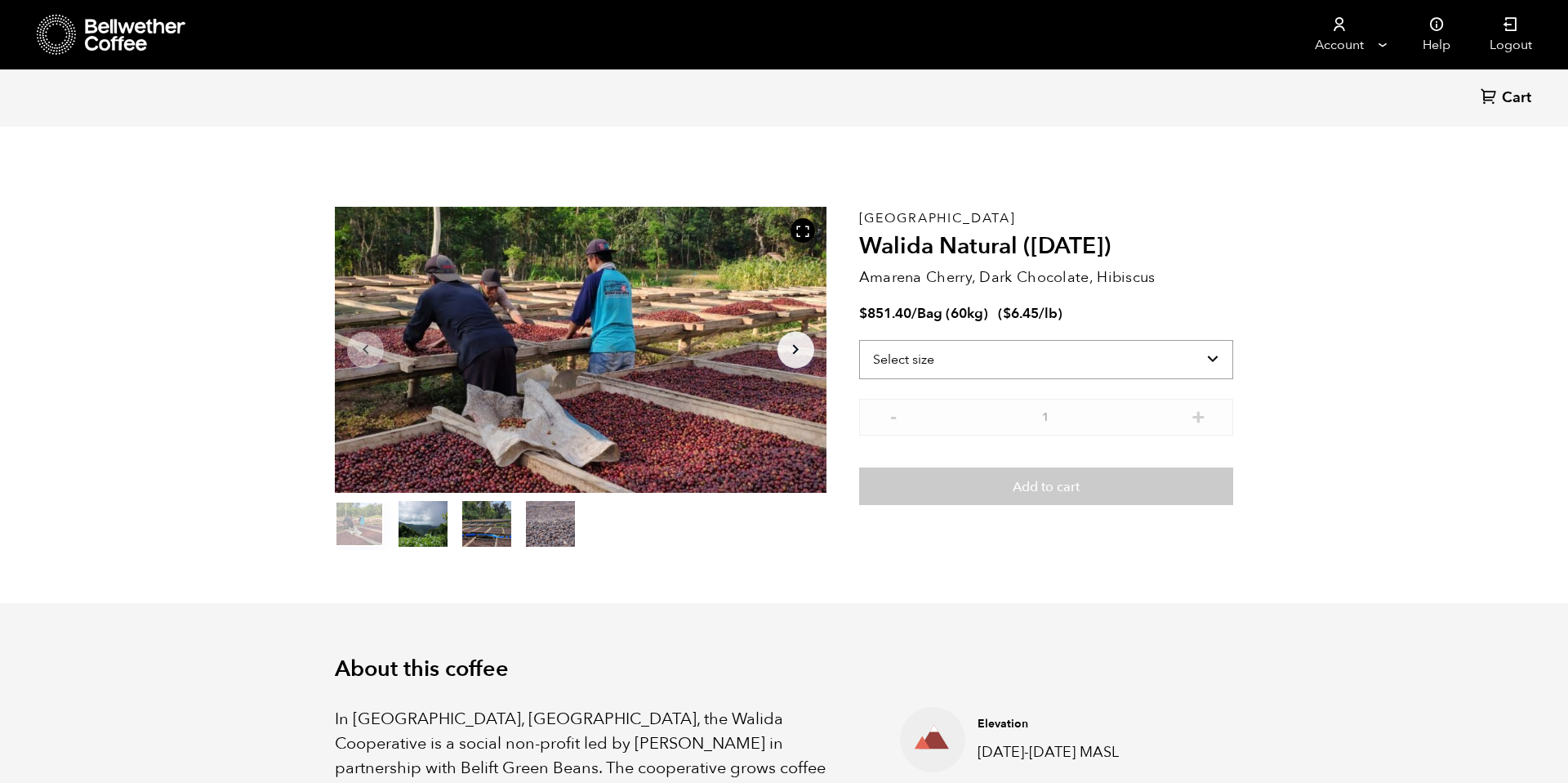
click at [1121, 357] on select "Select size Bag (60kg) (132 lbs)" at bounding box center [1046, 359] width 375 height 39
select select "bag-3"
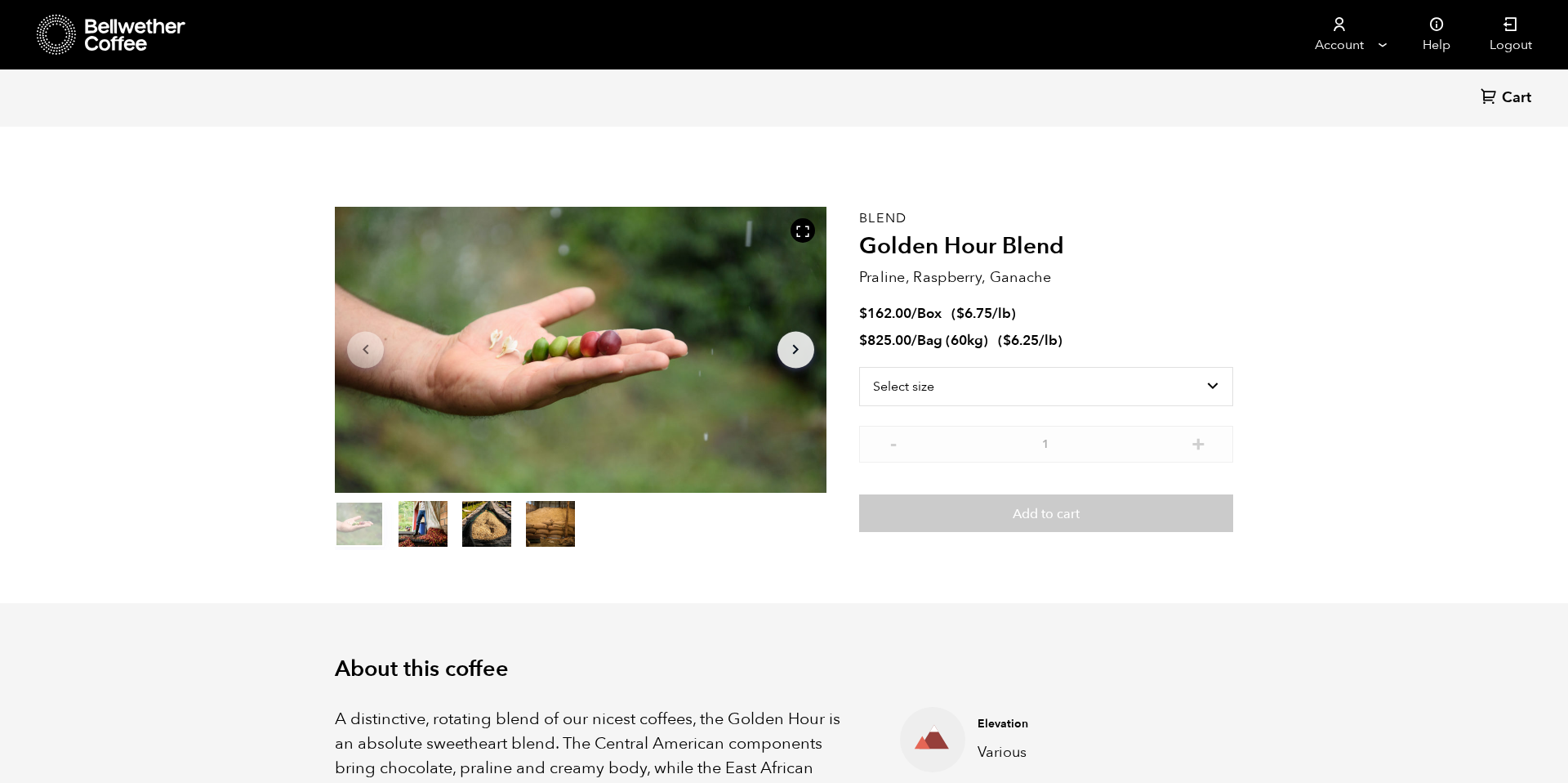
scroll to position [711, 870]
click at [1078, 387] on select "Select size Bag (60kg) (132 lbs) Box (24 lbs)" at bounding box center [1046, 386] width 375 height 39
select select "bag-3"
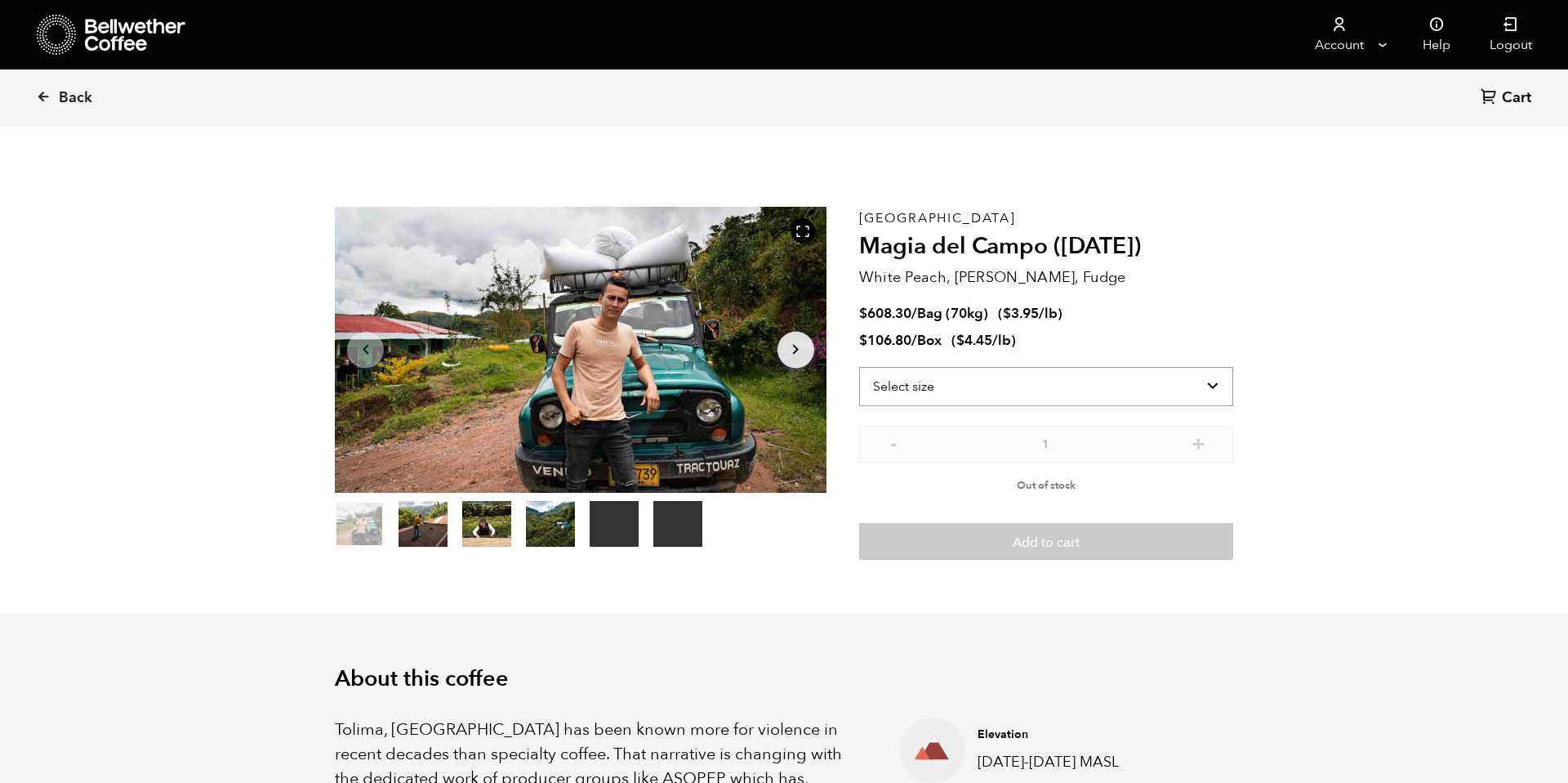
click at [1132, 393] on select "Select size Bag (70kg) (154 lbs) Box (24 lbs)" at bounding box center [1046, 386] width 375 height 39
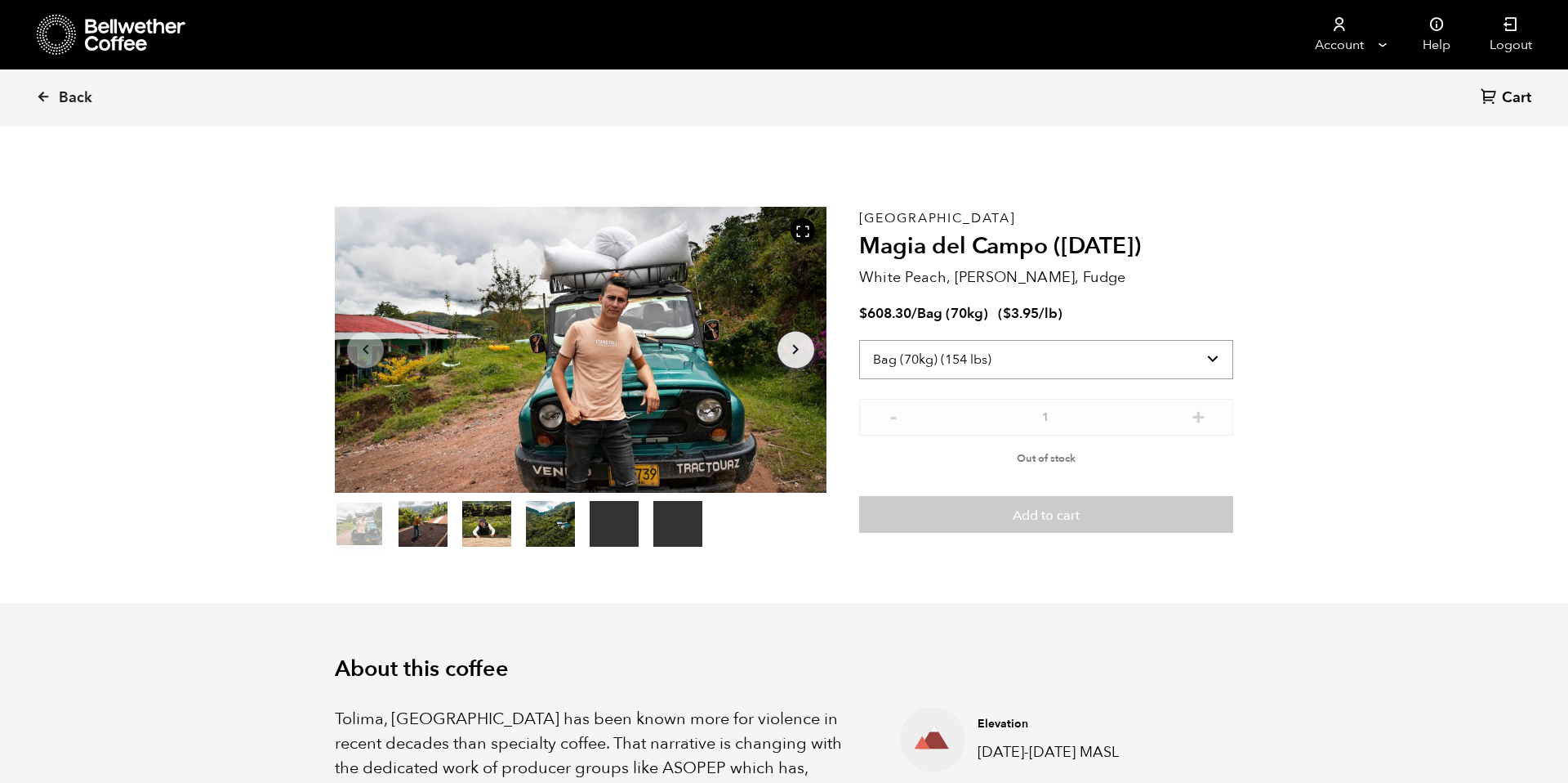
click at [1124, 353] on select "Select size Bag (70kg) (154 lbs) Box (24 lbs)" at bounding box center [1046, 359] width 375 height 39
select select "box"
click at [136, 32] on icon at bounding box center [136, 35] width 102 height 33
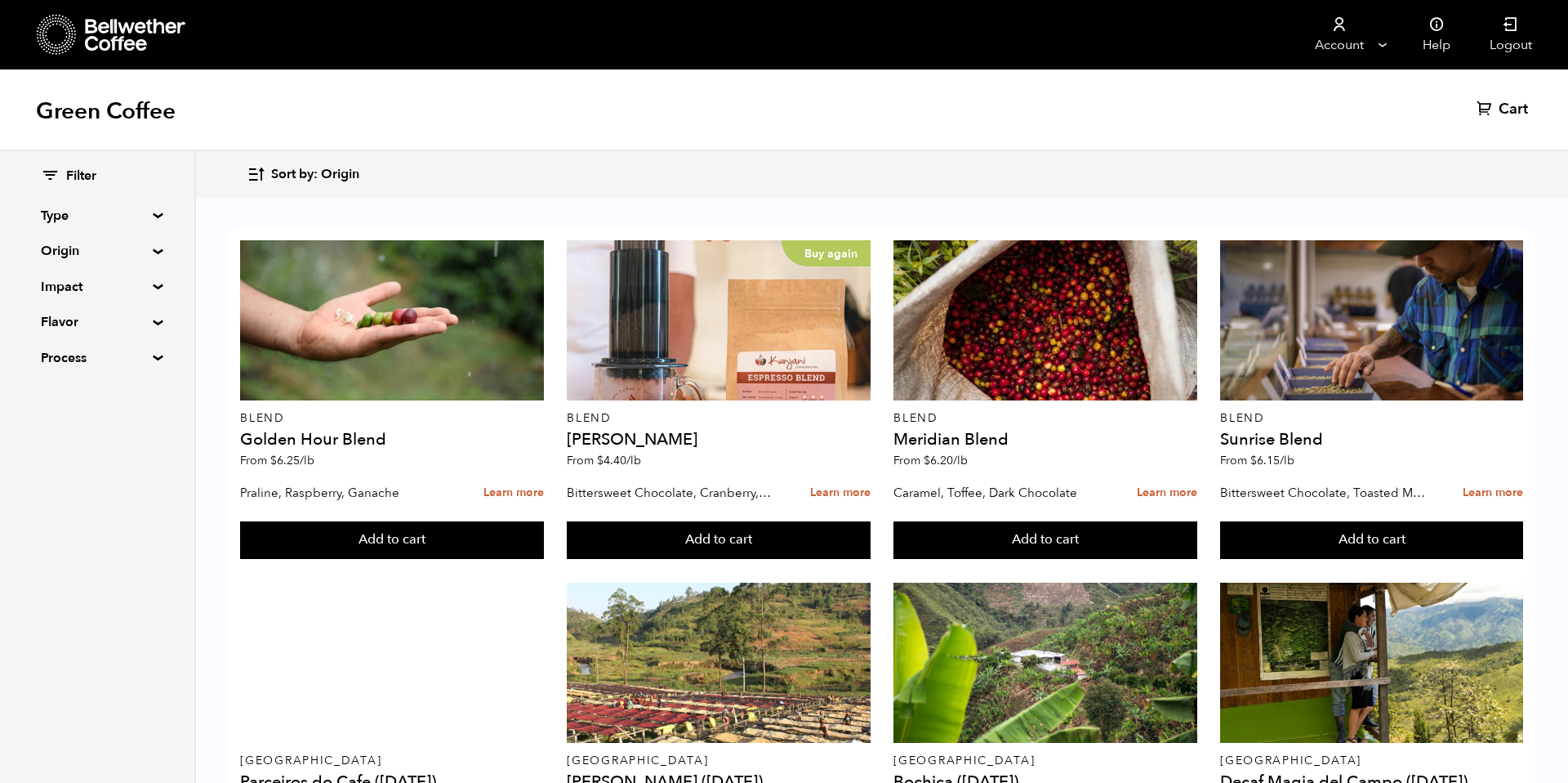
scroll to position [1537, 0]
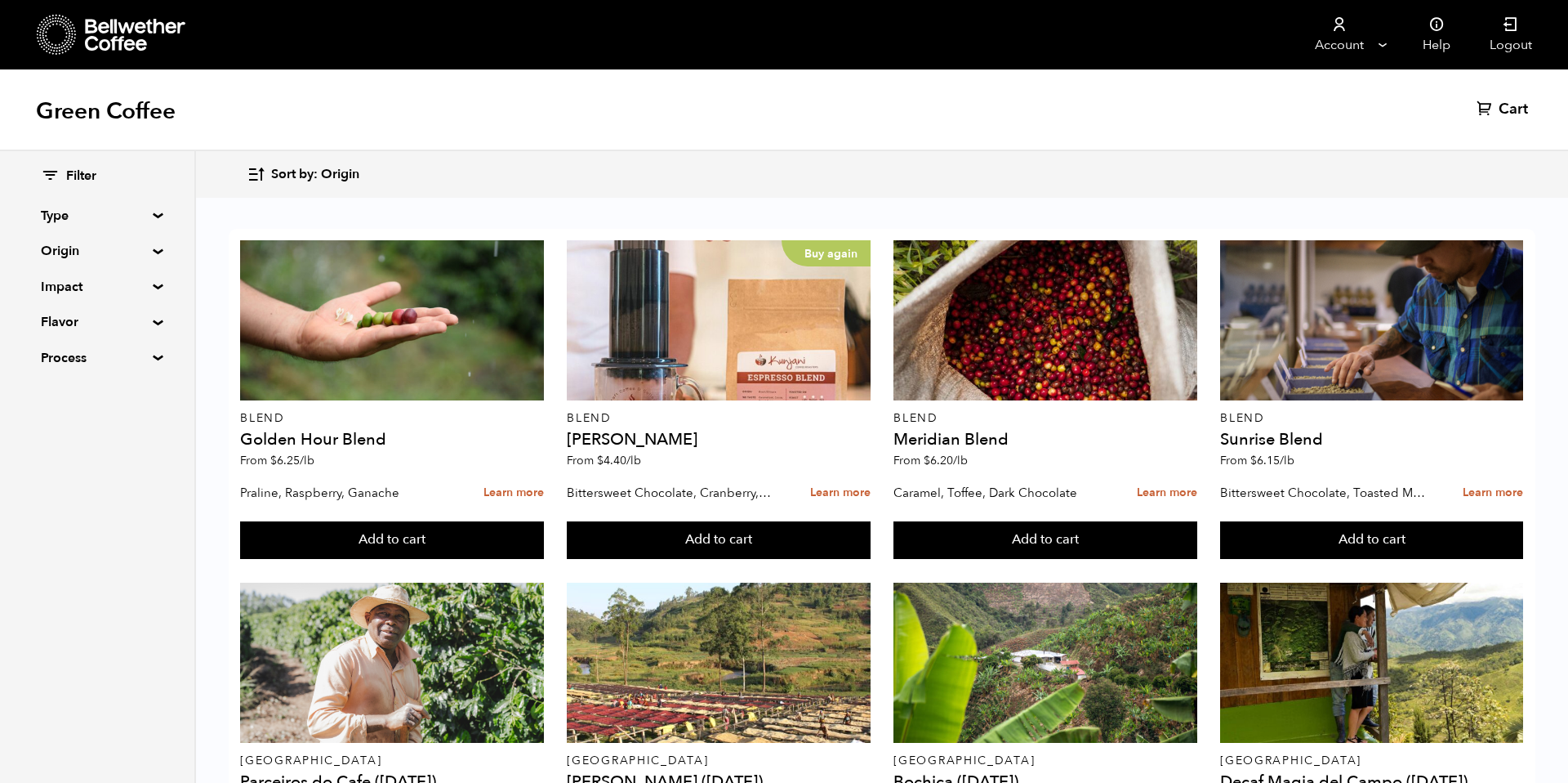
click at [543, 558] on button "Add to cart" at bounding box center [391, 540] width 303 height 38
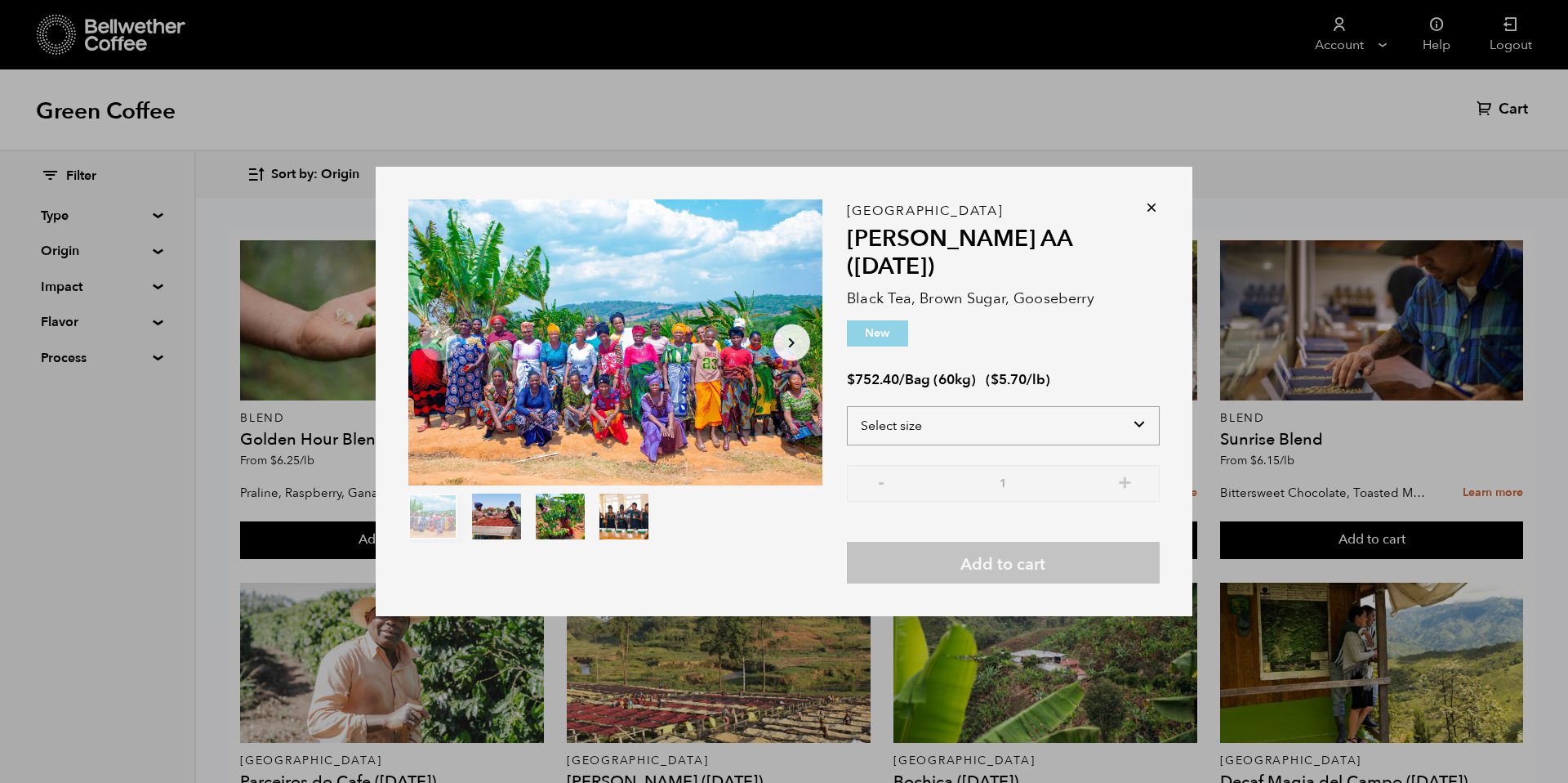
click at [978, 419] on select "Select size Bag (60kg) (132 lbs)" at bounding box center [1003, 425] width 313 height 39
select select "bag-3"
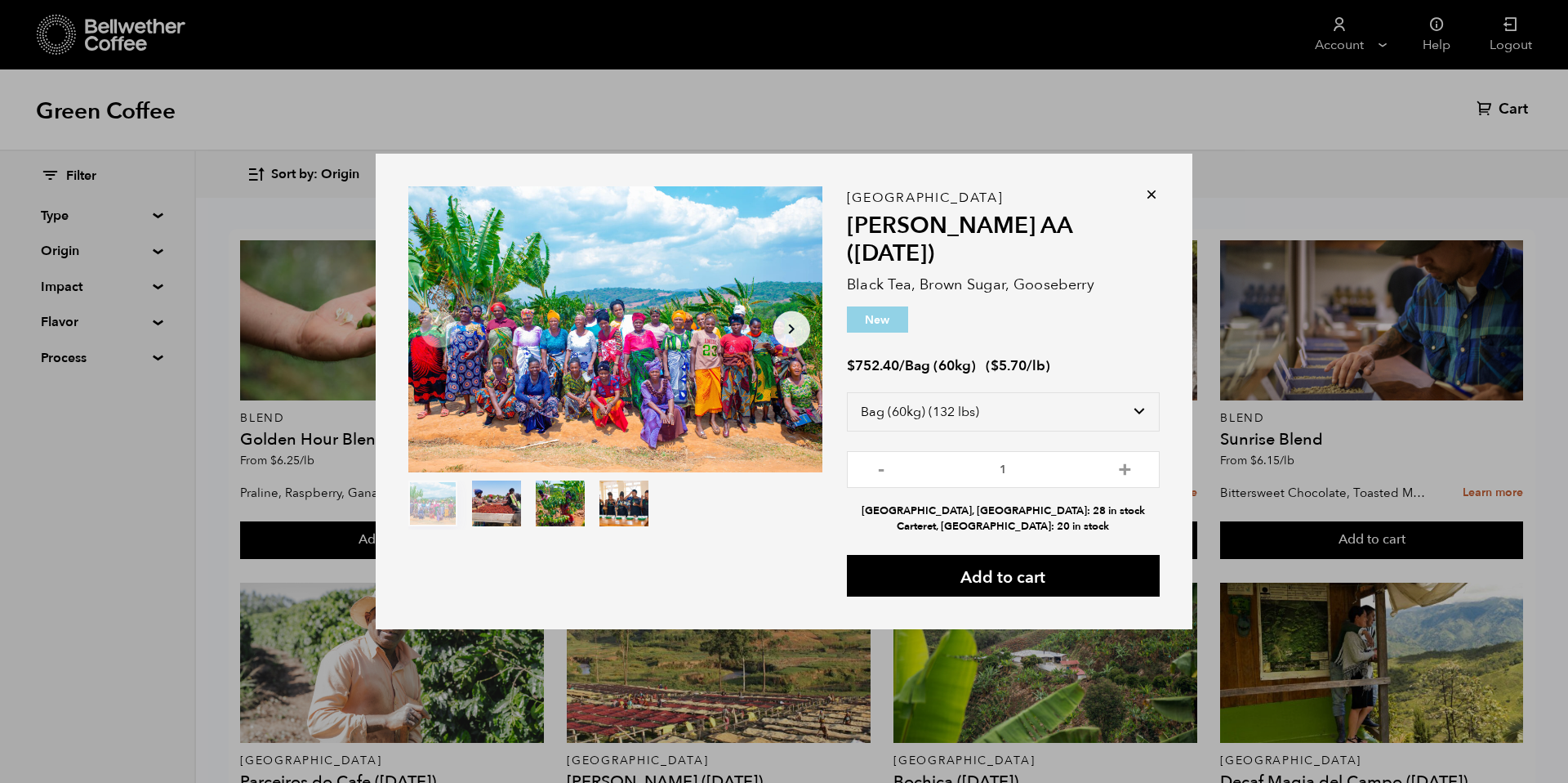
click at [1154, 203] on icon at bounding box center [1152, 194] width 16 height 16
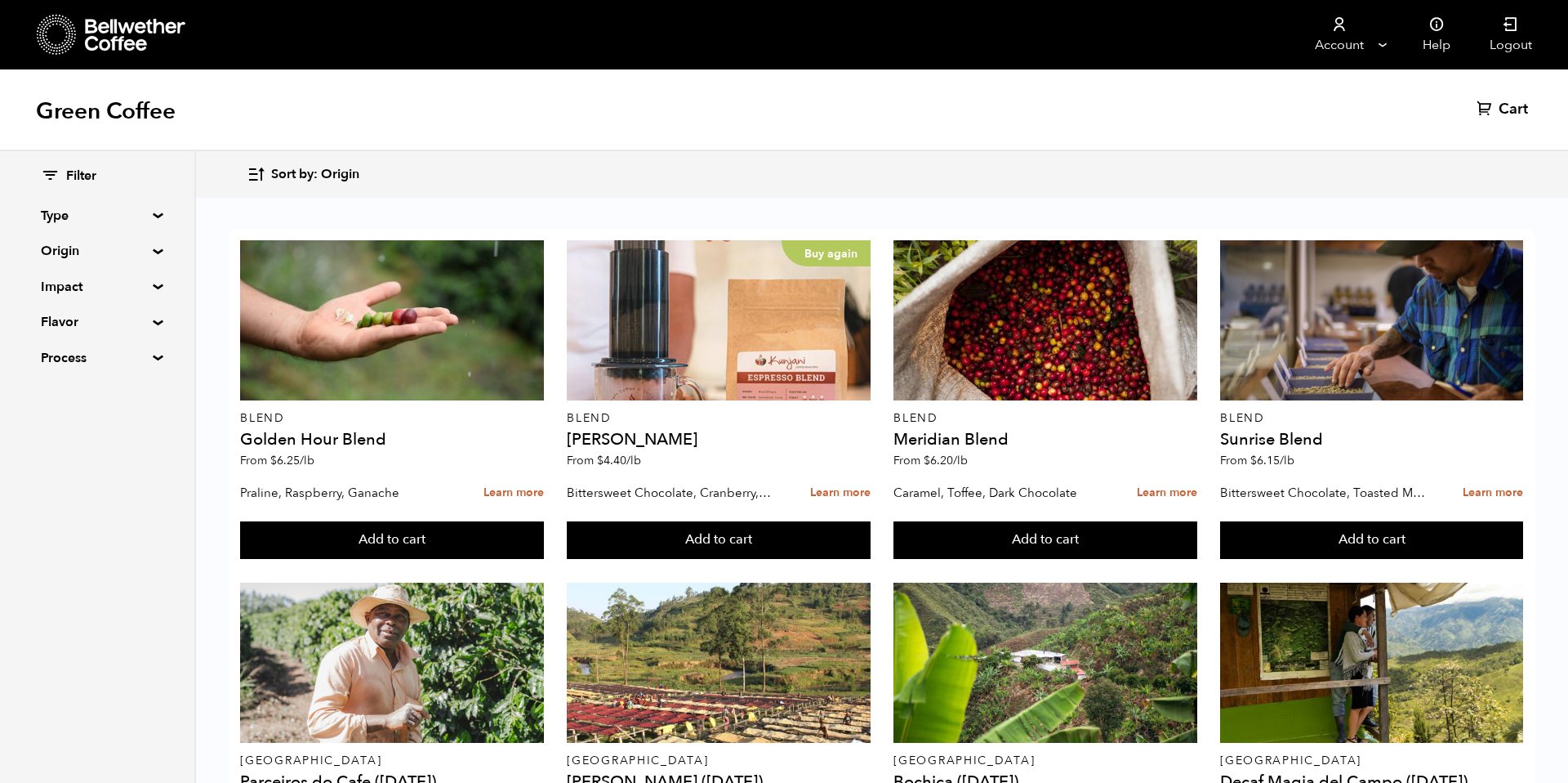
scroll to position [1270, 0]
click at [351, 558] on button "Add to cart" at bounding box center [391, 540] width 303 height 38
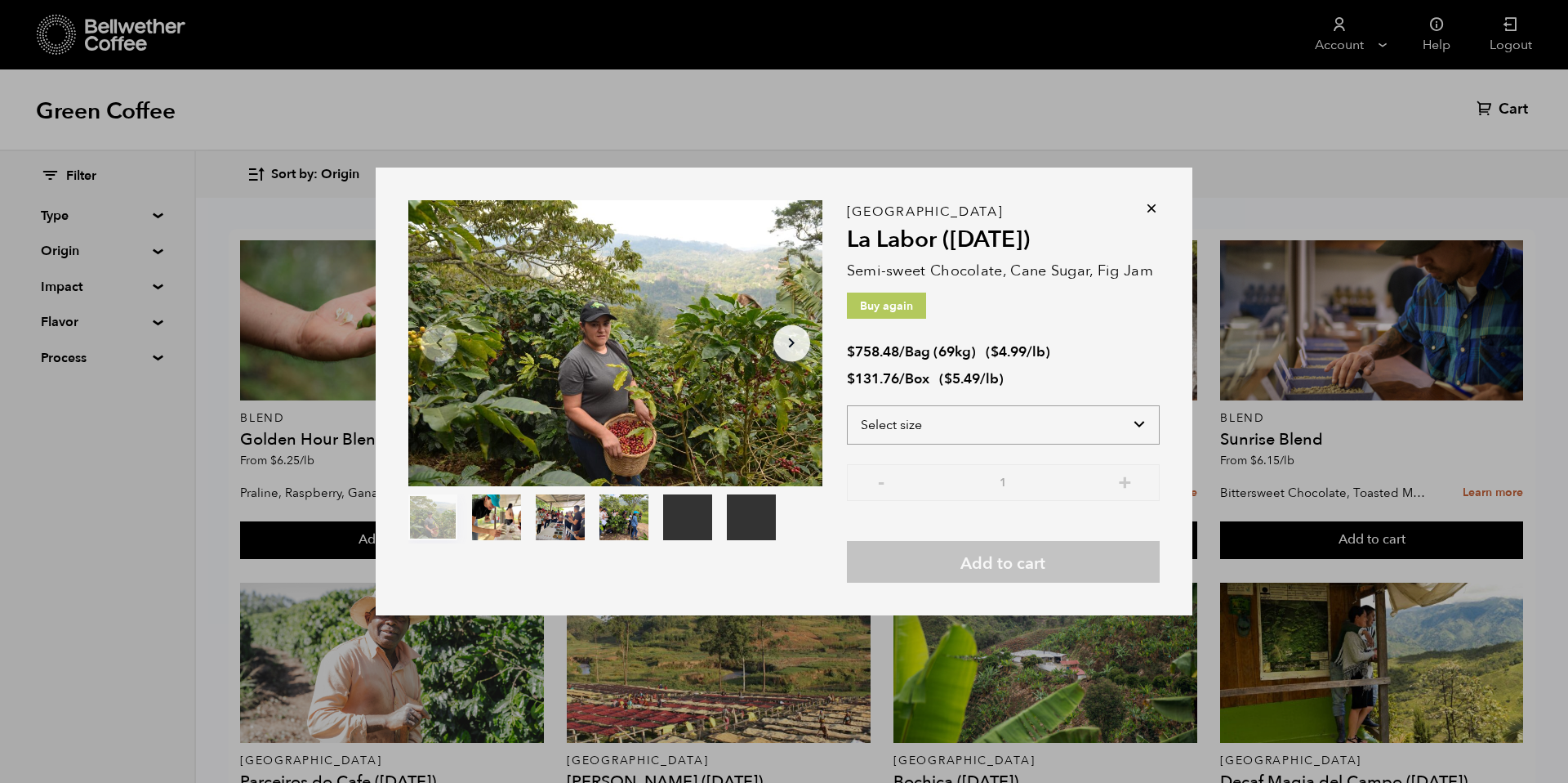
click at [954, 421] on select "Select size Bag (69kg) (152 lbs) Box (24 lbs)" at bounding box center [1003, 424] width 313 height 39
select select "bag-2"
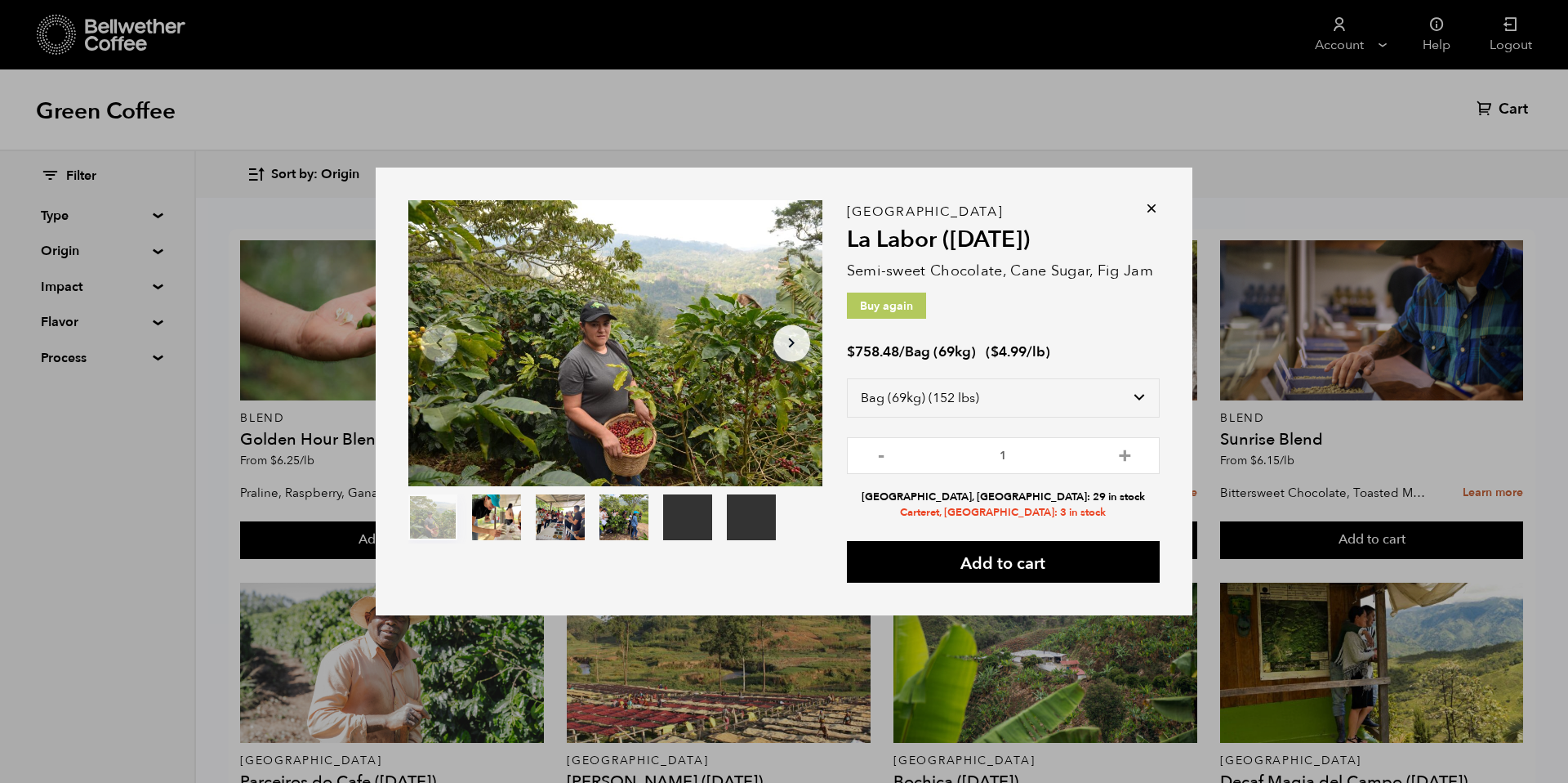
click at [1151, 207] on icon at bounding box center [1152, 208] width 16 height 16
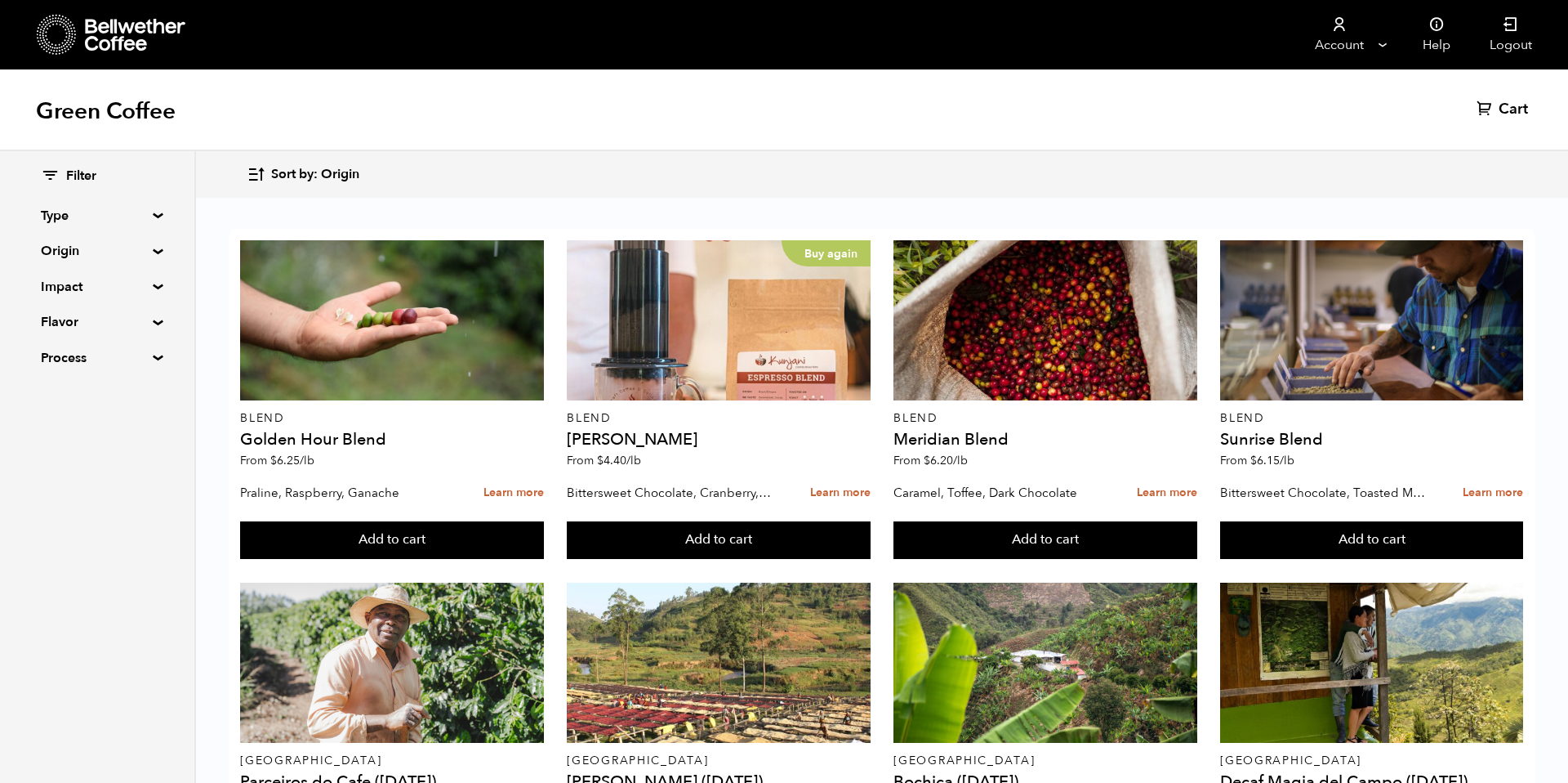
click at [468, 558] on button "Add to cart" at bounding box center [391, 540] width 303 height 38
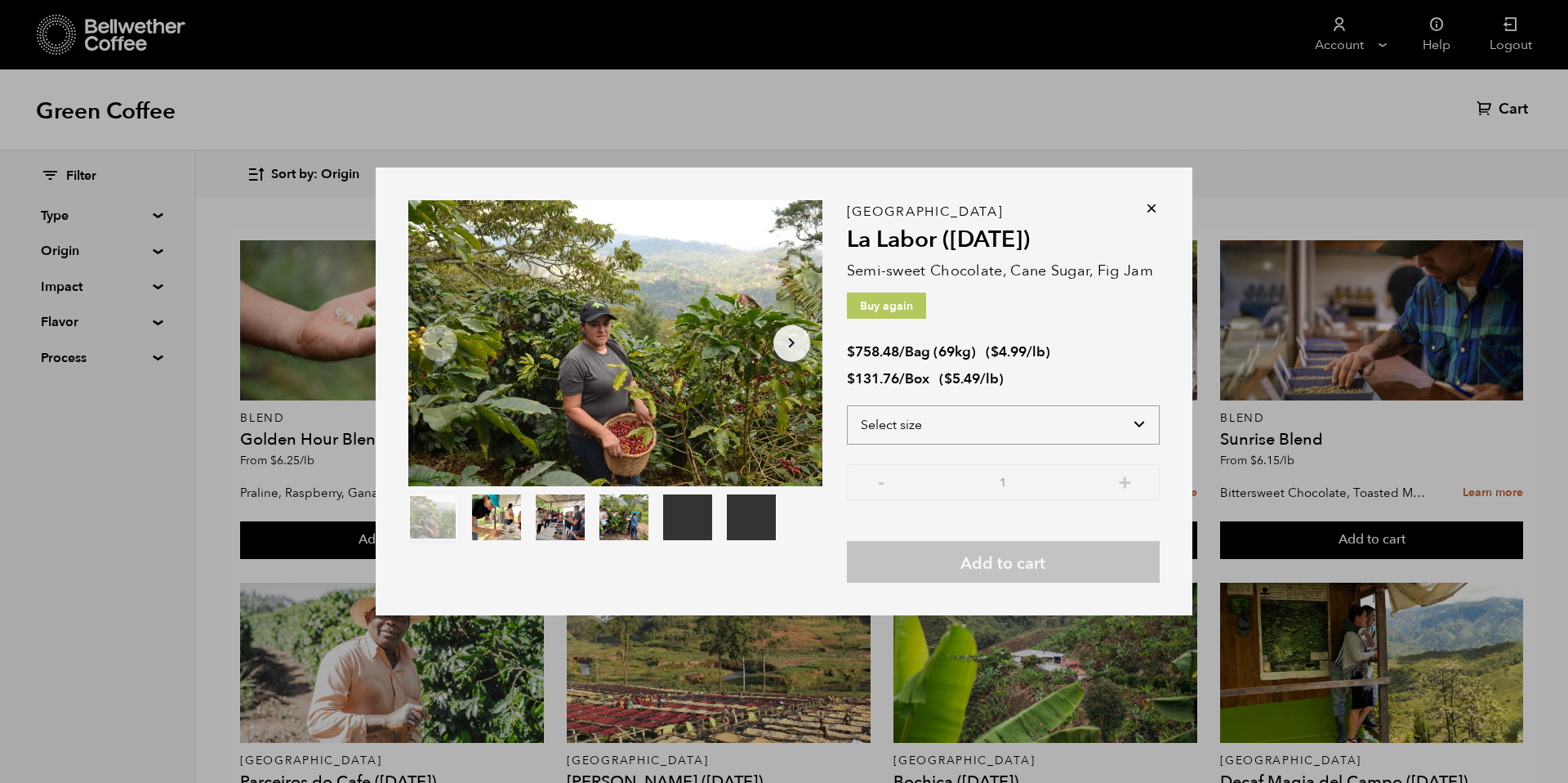
click at [1015, 410] on select "Select size Bag (69kg) (152 lbs) Box (24 lbs)" at bounding box center [1003, 424] width 313 height 39
select select "bag-2"
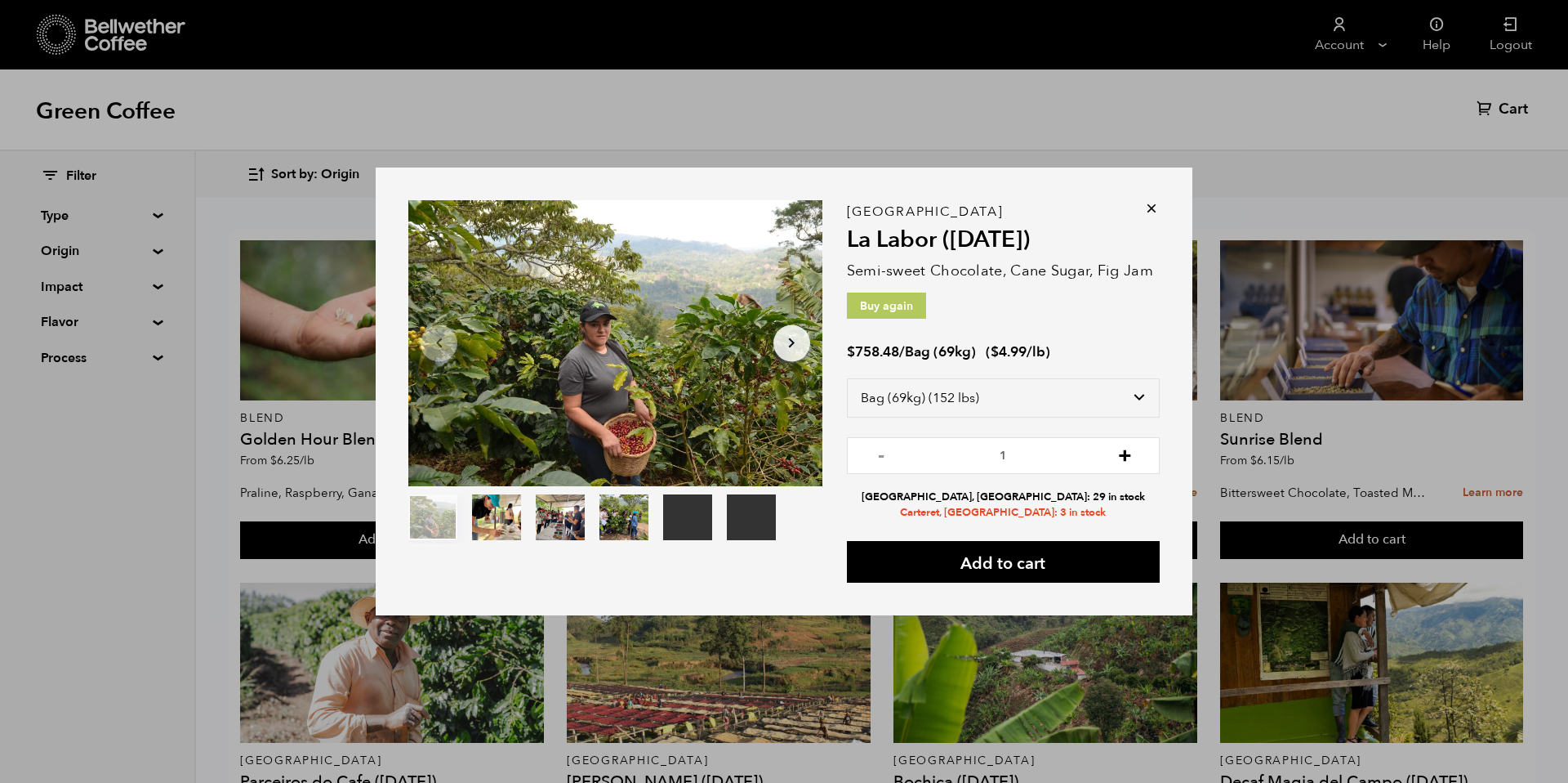
click at [1125, 458] on button "+" at bounding box center [1125, 453] width 20 height 16
type input "2"
click at [1025, 565] on button "Add to cart" at bounding box center [1003, 561] width 313 height 42
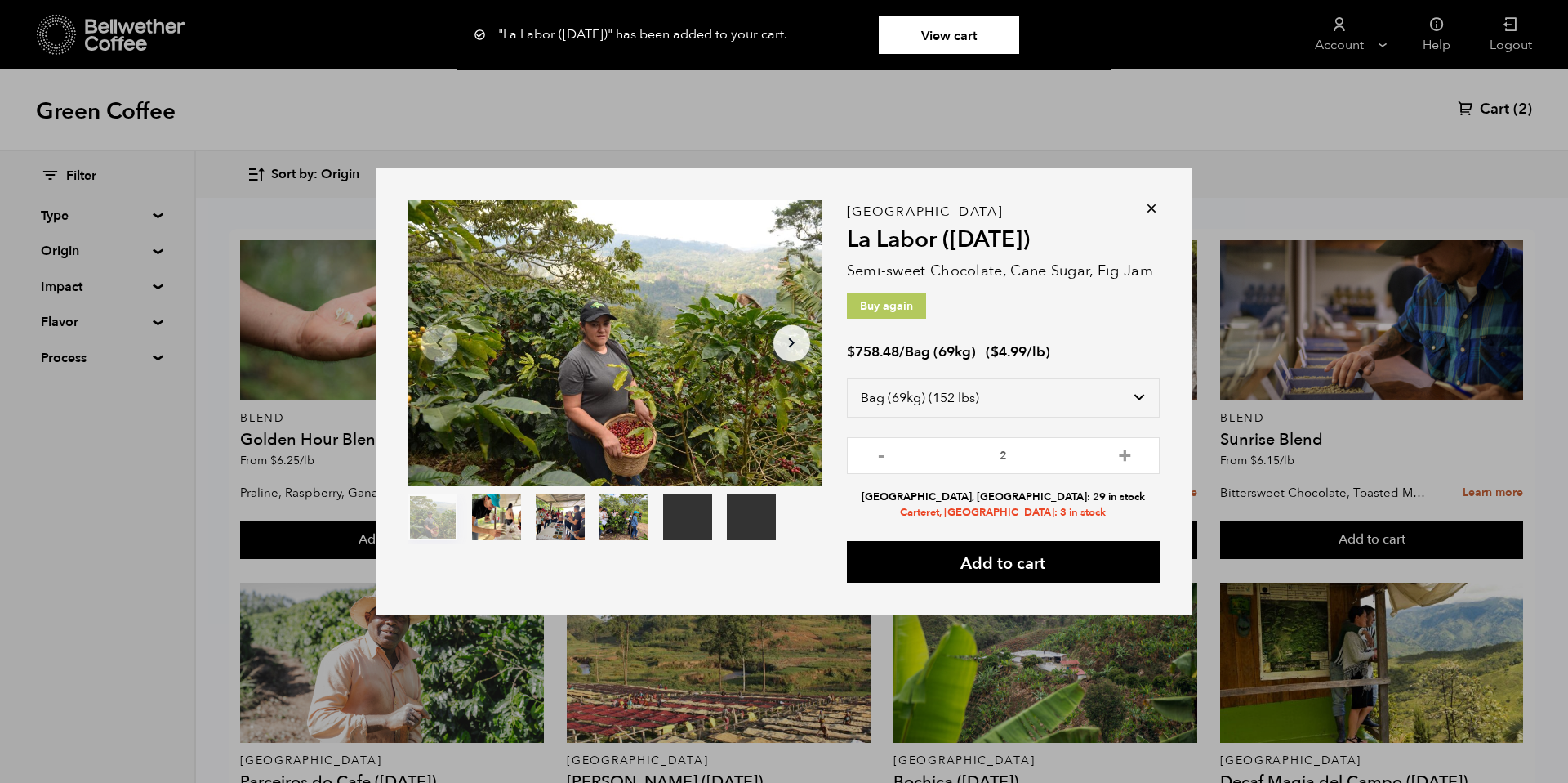
click at [1155, 204] on icon at bounding box center [1152, 208] width 16 height 16
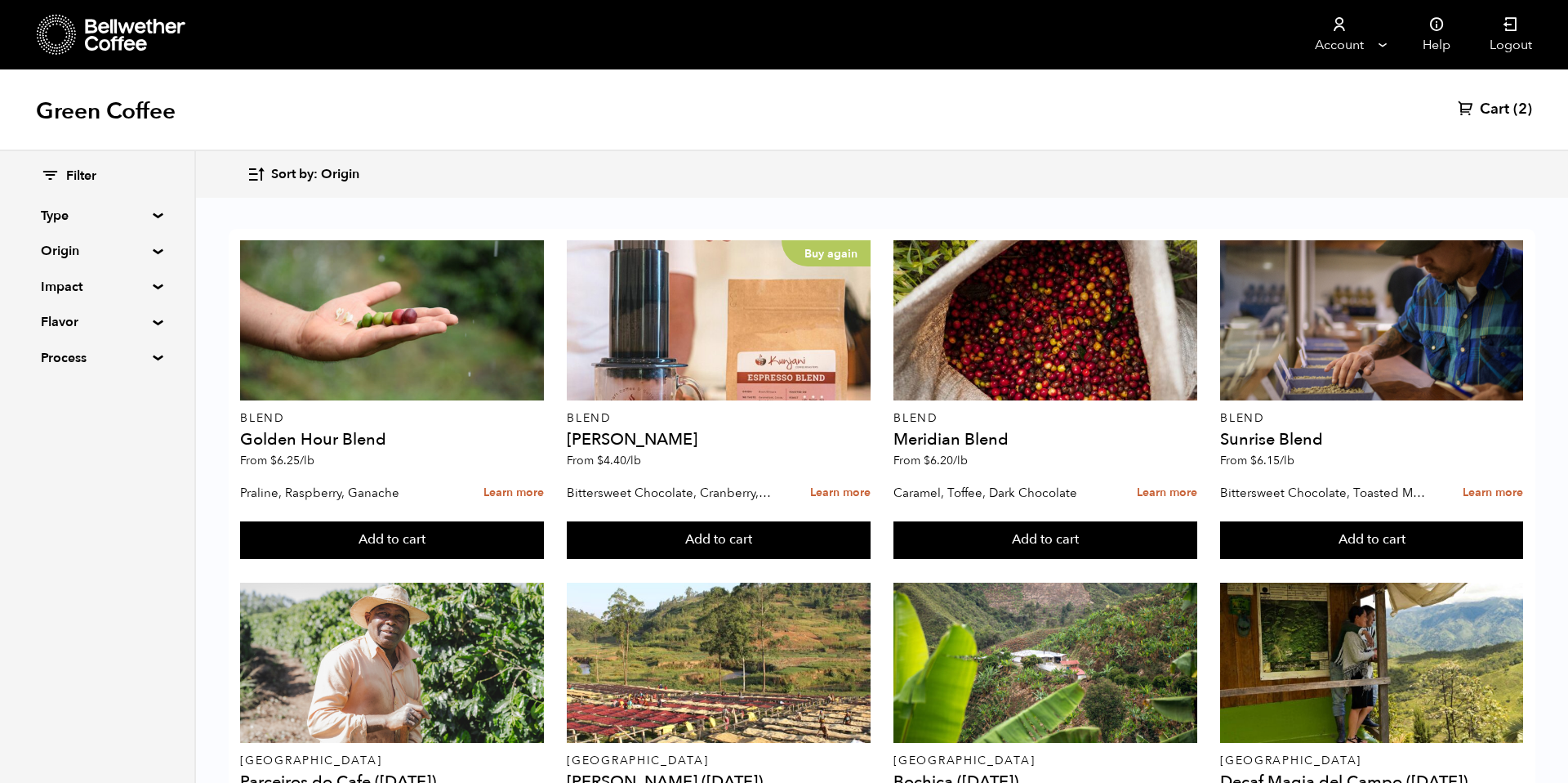
scroll to position [972, 0]
click at [543, 558] on button "Add to cart" at bounding box center [391, 540] width 303 height 38
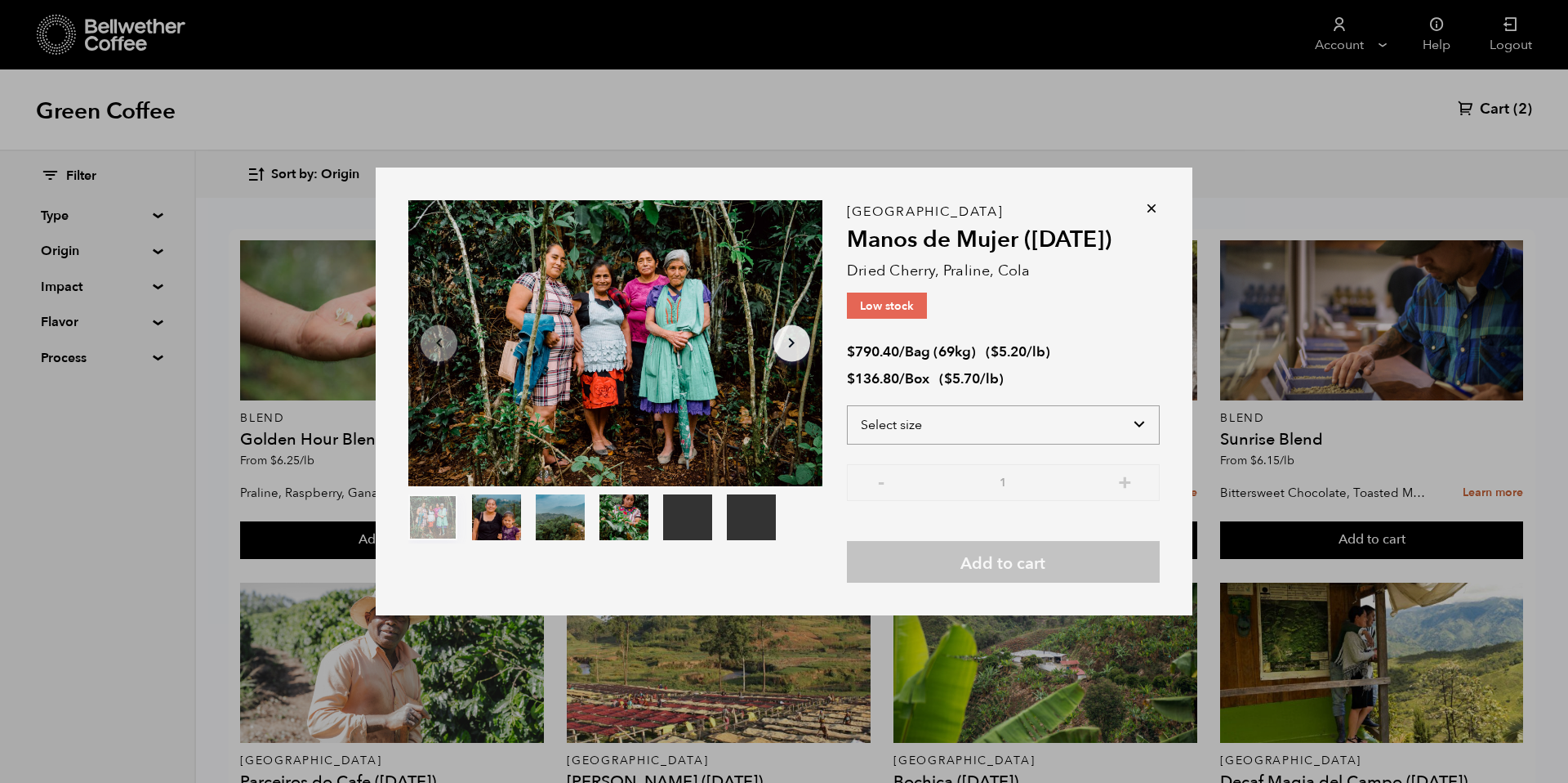
click at [1126, 423] on select "Select size Bag (69kg) (152 lbs) Box (24 lbs)" at bounding box center [1003, 424] width 313 height 39
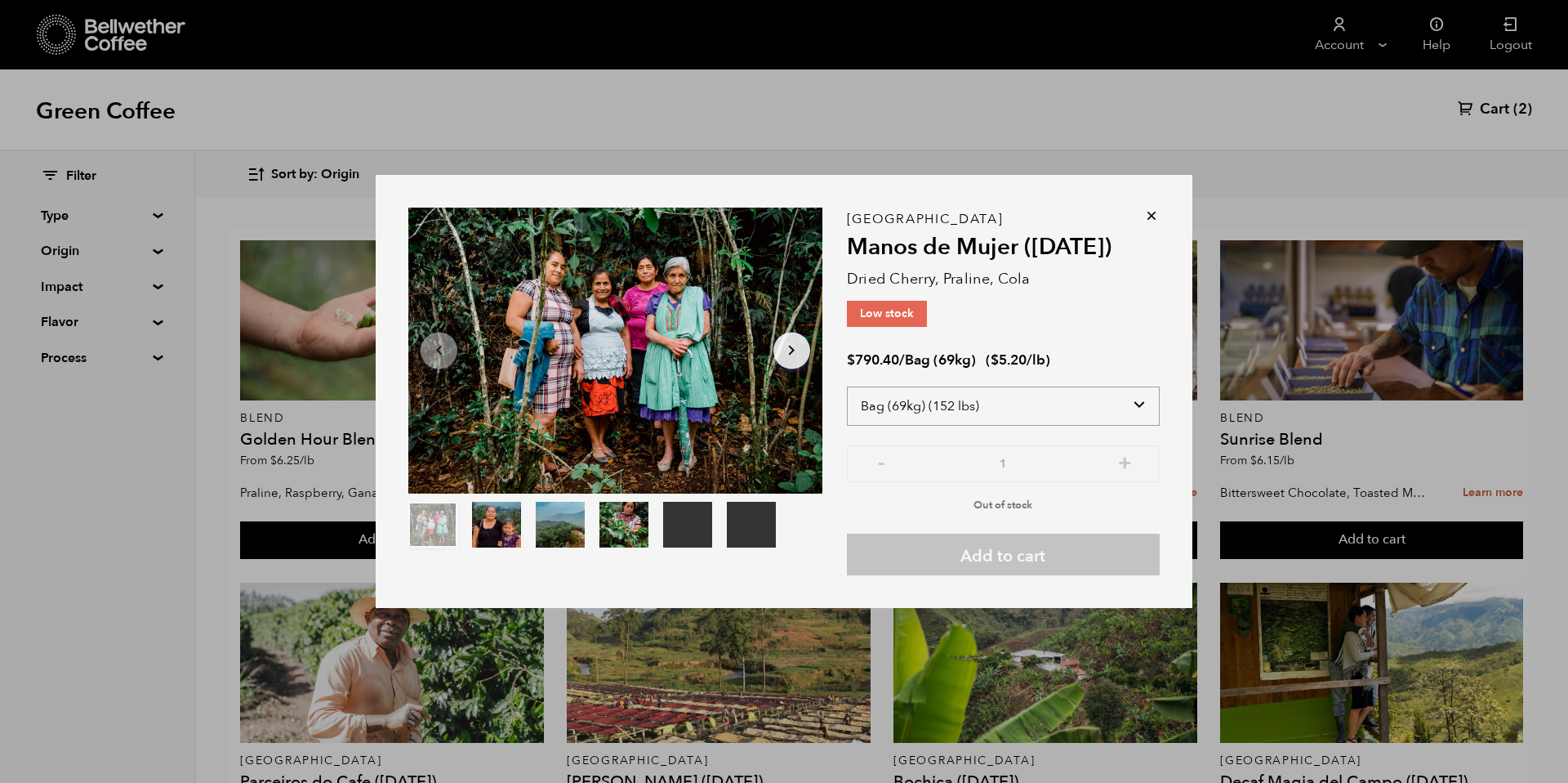
click at [1119, 419] on select "Select size Bag (69kg) (152 lbs) Box (24 lbs)" at bounding box center [1003, 405] width 313 height 39
select select "box"
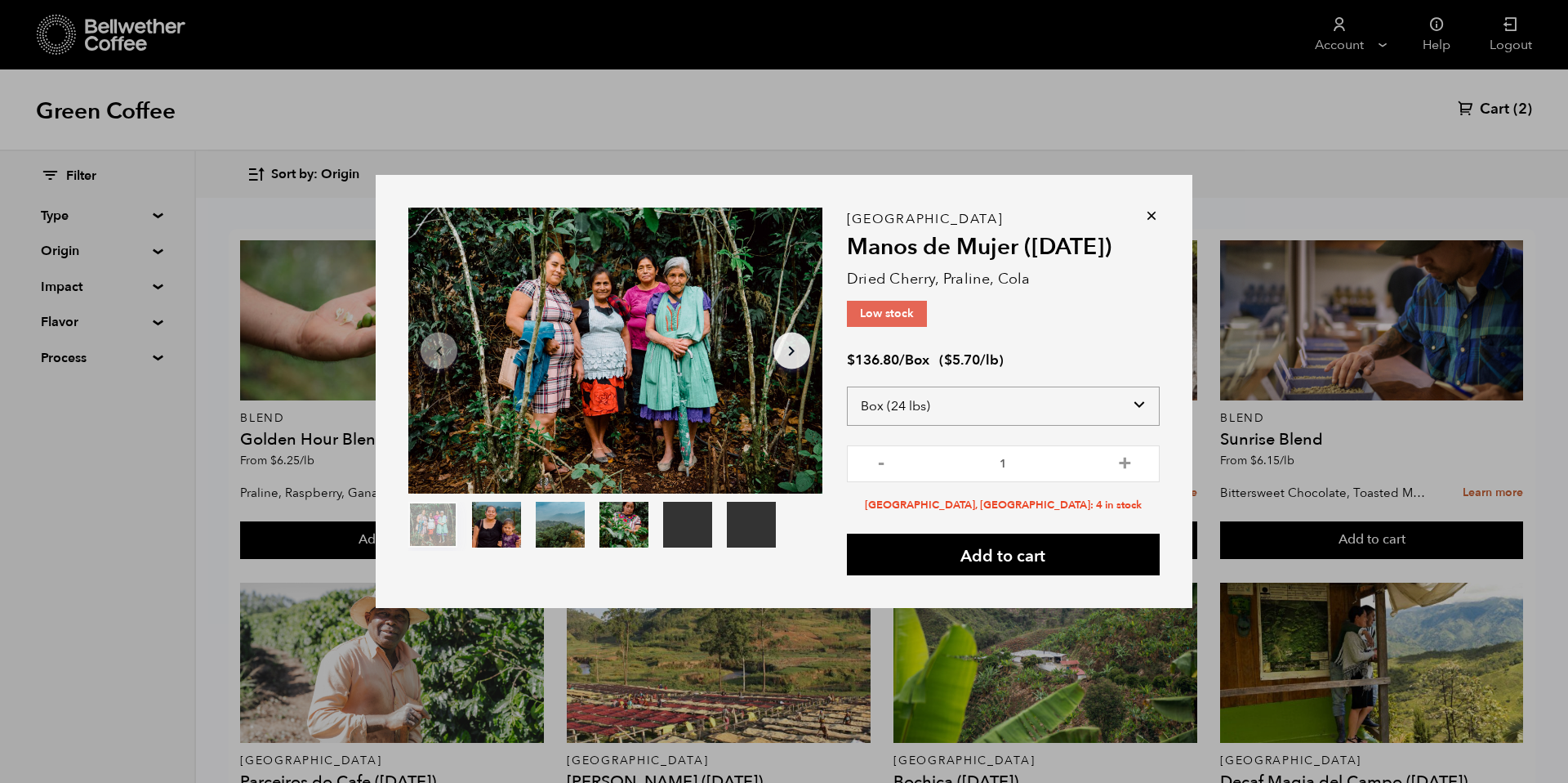
click at [1126, 403] on select "Select size Bag (69kg) (152 lbs) Box (24 lbs)" at bounding box center [1003, 405] width 313 height 39
click at [1148, 214] on icon at bounding box center [1152, 216] width 16 height 16
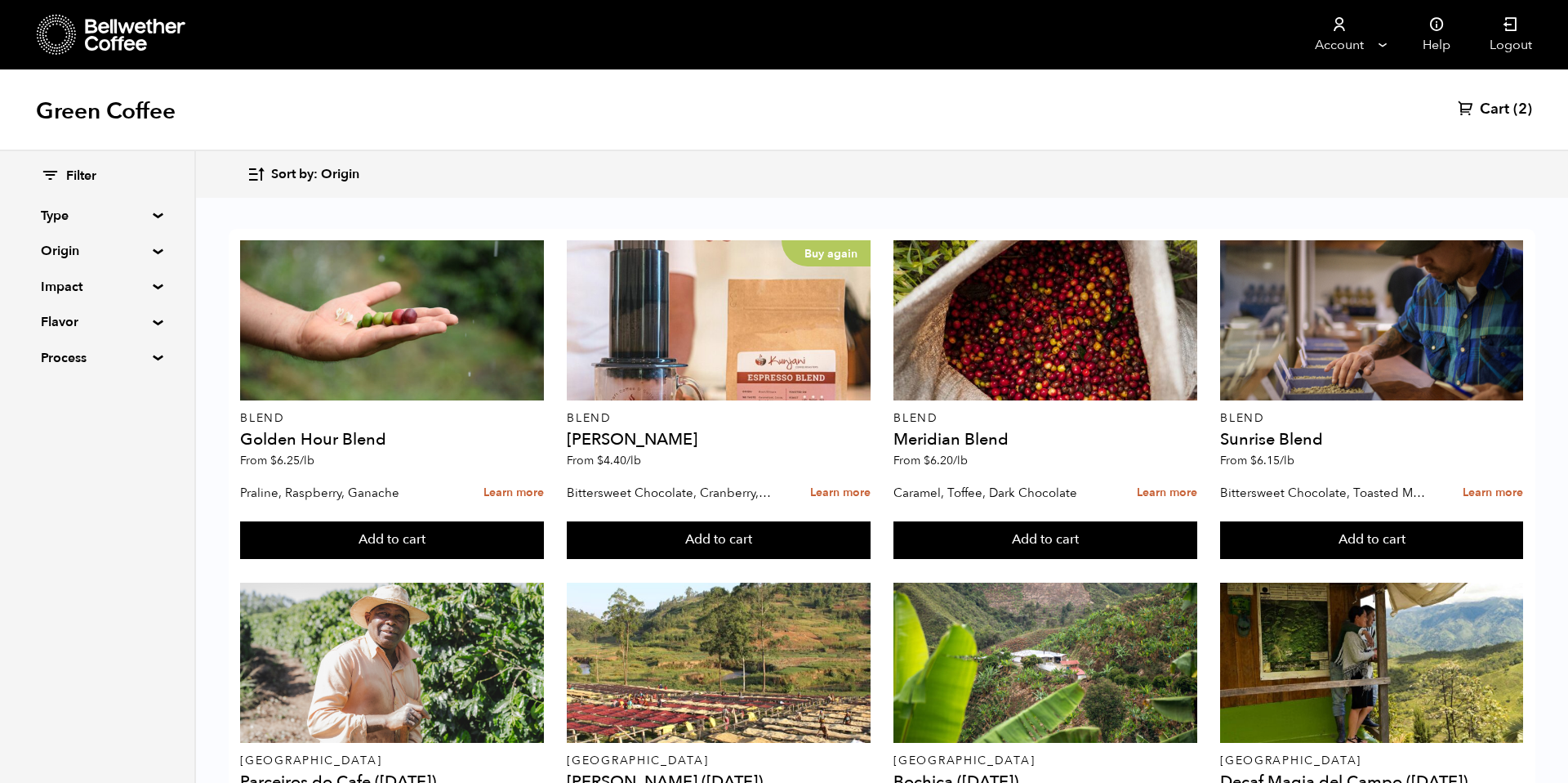
click at [543, 558] on button "Add to cart" at bounding box center [391, 540] width 303 height 38
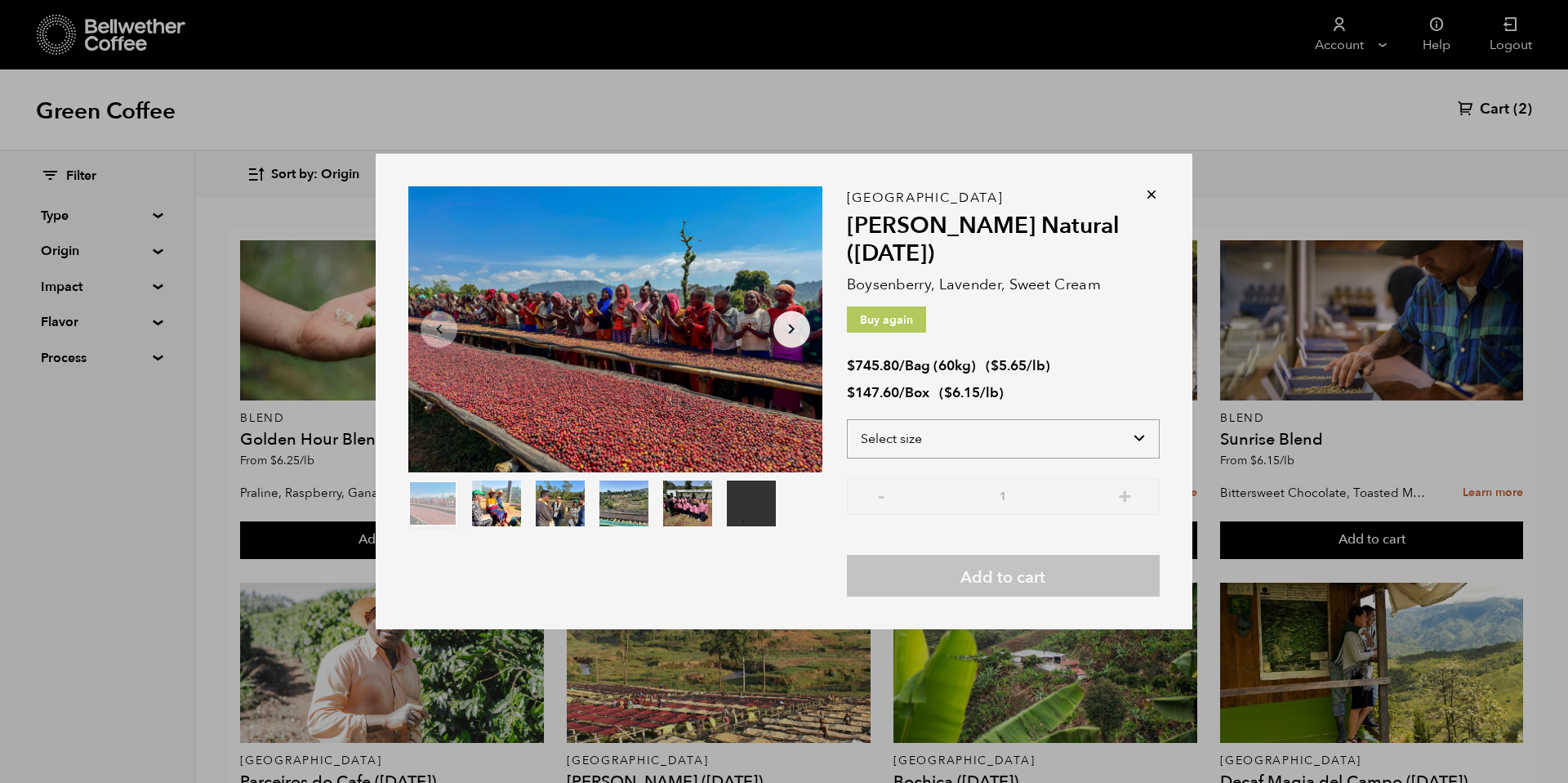
click at [916, 435] on select "Select size Bag (60kg) (132 lbs) Box (24 lbs)" at bounding box center [1003, 438] width 313 height 39
select select "bag-3"
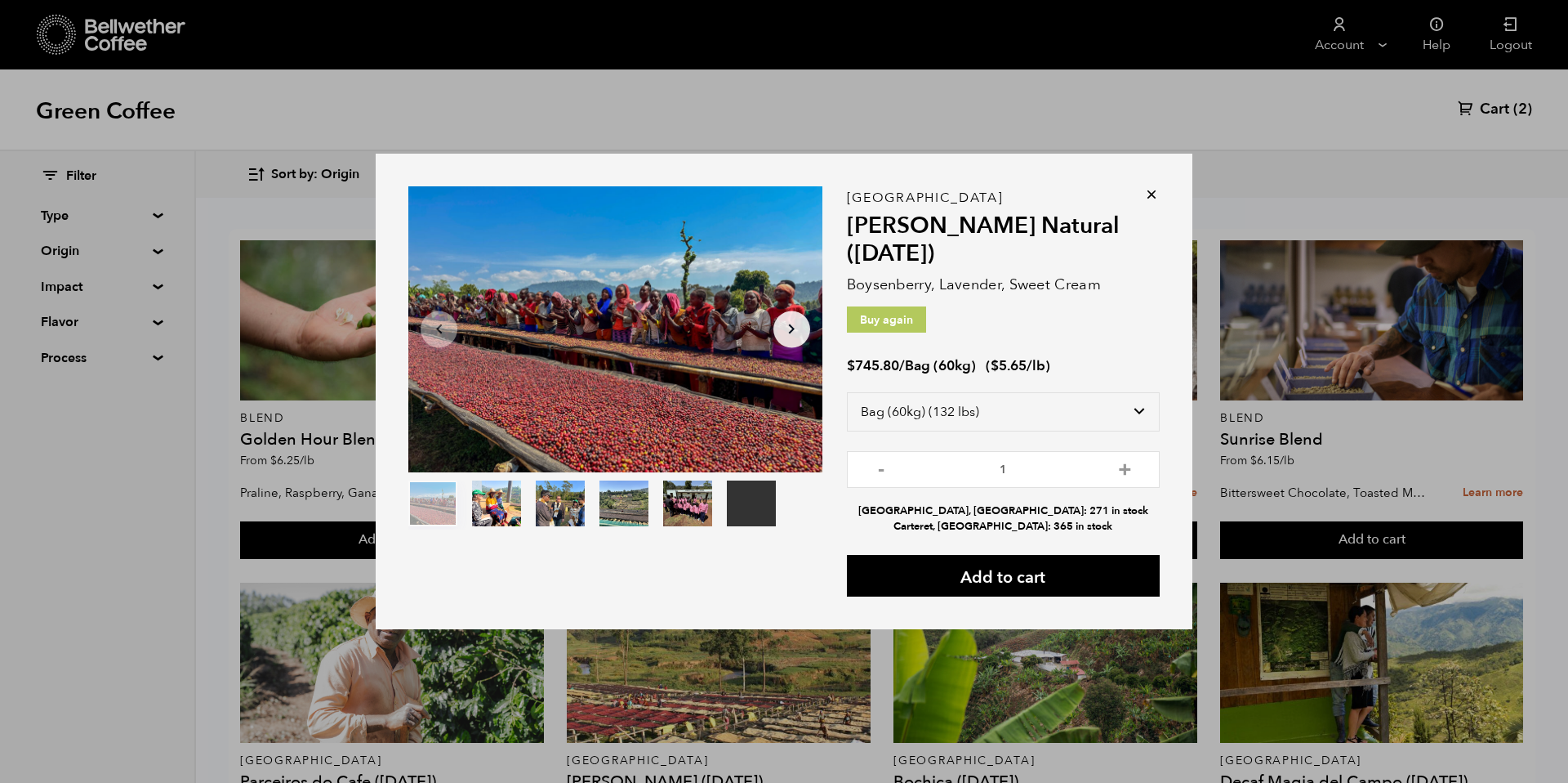
click at [1152, 196] on icon at bounding box center [1152, 194] width 16 height 16
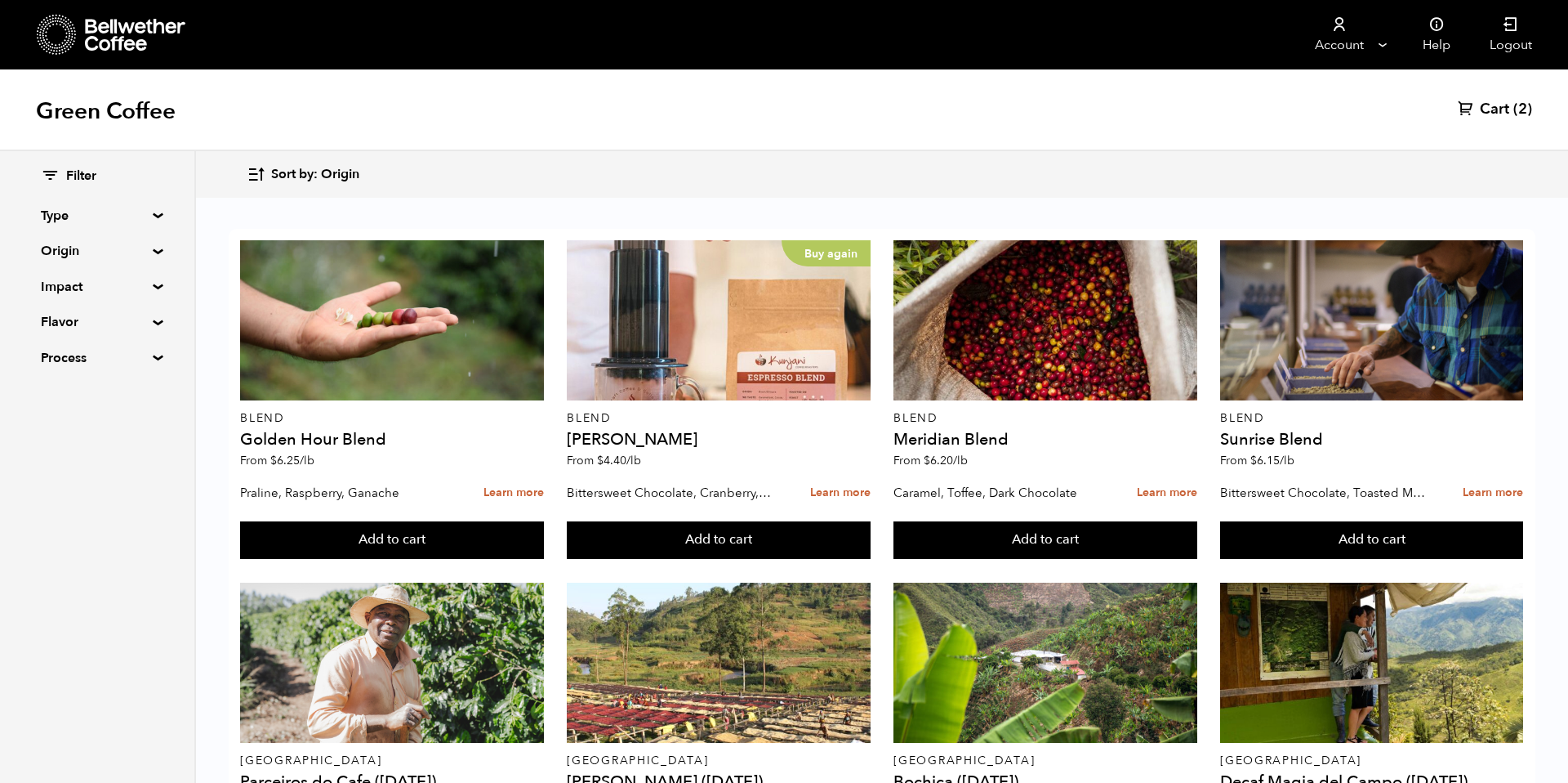
scroll to position [209, 0]
click at [543, 558] on button "Add to cart" at bounding box center [391, 540] width 303 height 38
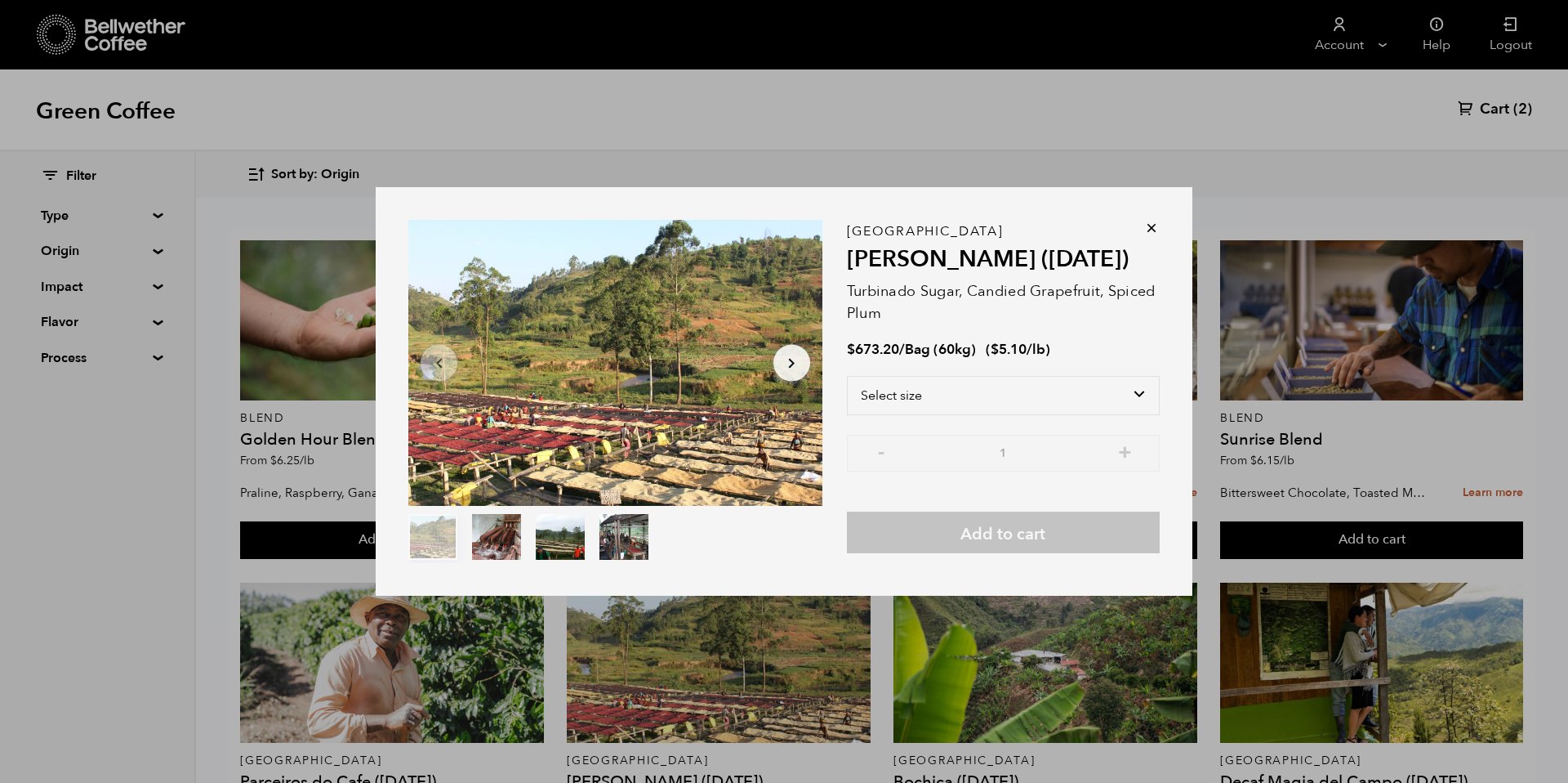
click at [696, 678] on div "Item 1 of 4 Arrow Left Arrow Right item 0 item 1 item 2 item 3 Item 1 of 4 Buru…" at bounding box center [784, 392] width 1568 height 783
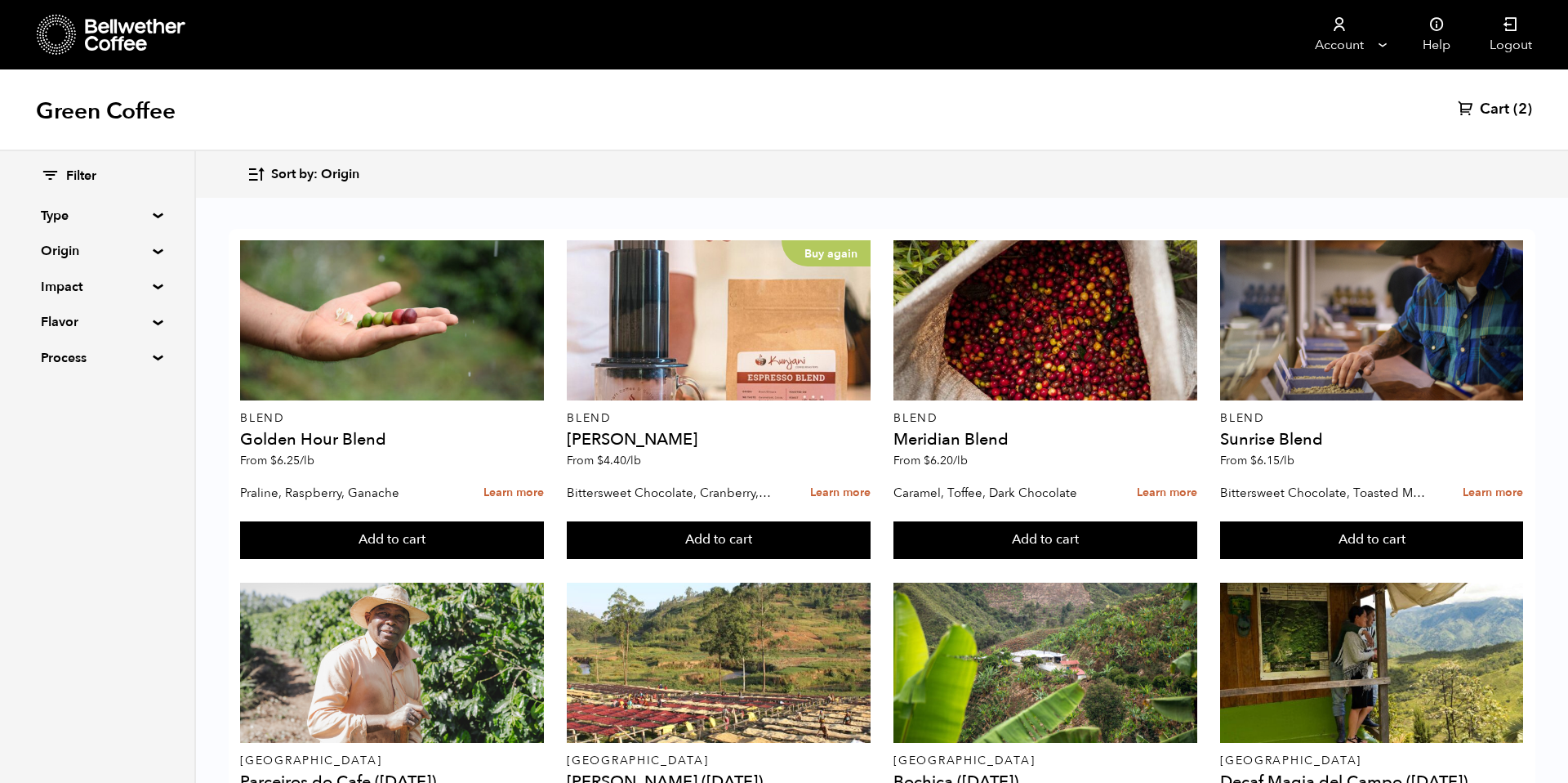
click at [543, 558] on button "Add to cart" at bounding box center [391, 540] width 303 height 38
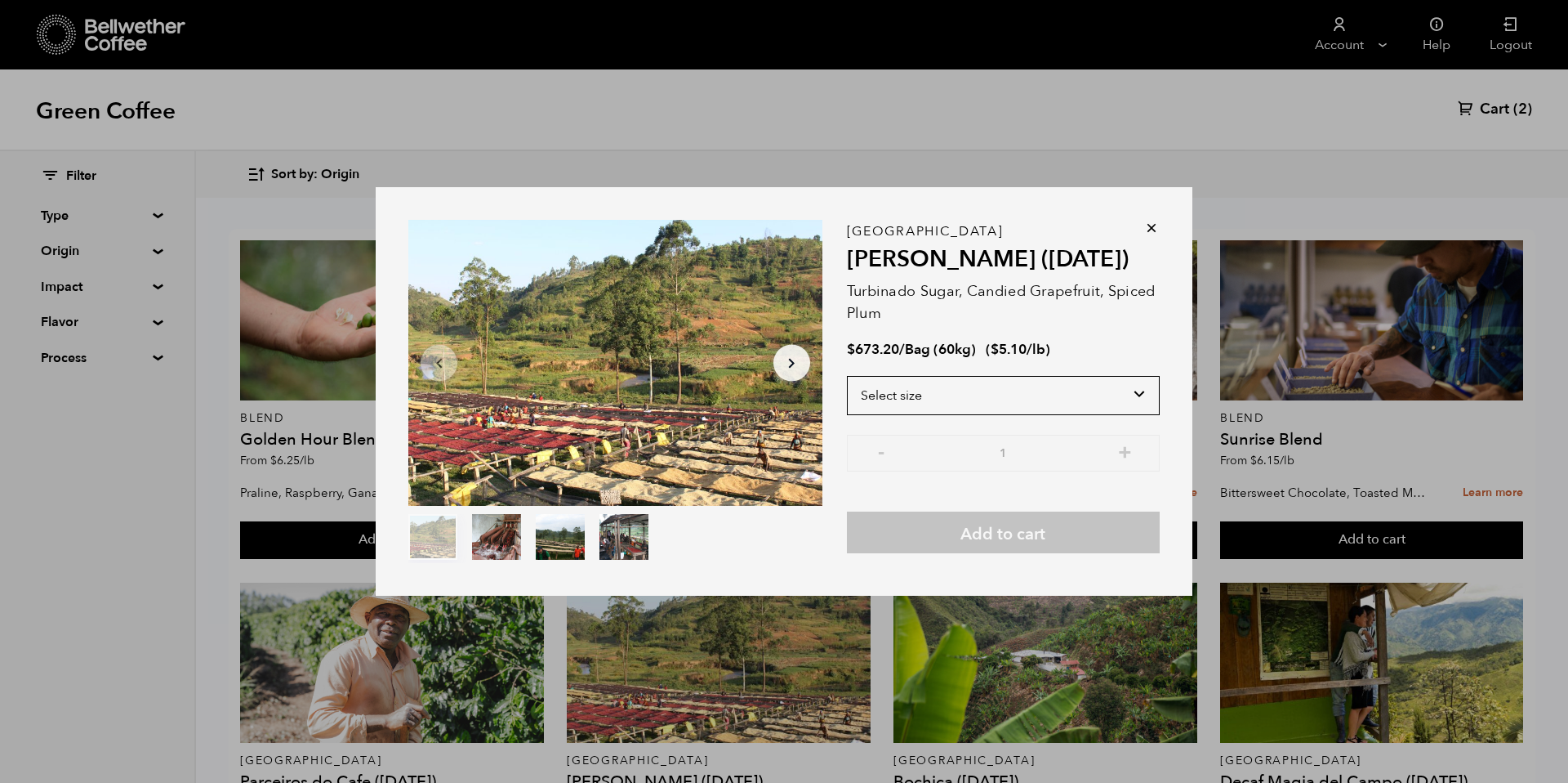
click at [1072, 384] on select "Select size Bag (60kg) (132 lbs)" at bounding box center [1003, 394] width 313 height 39
select select "bag-3"
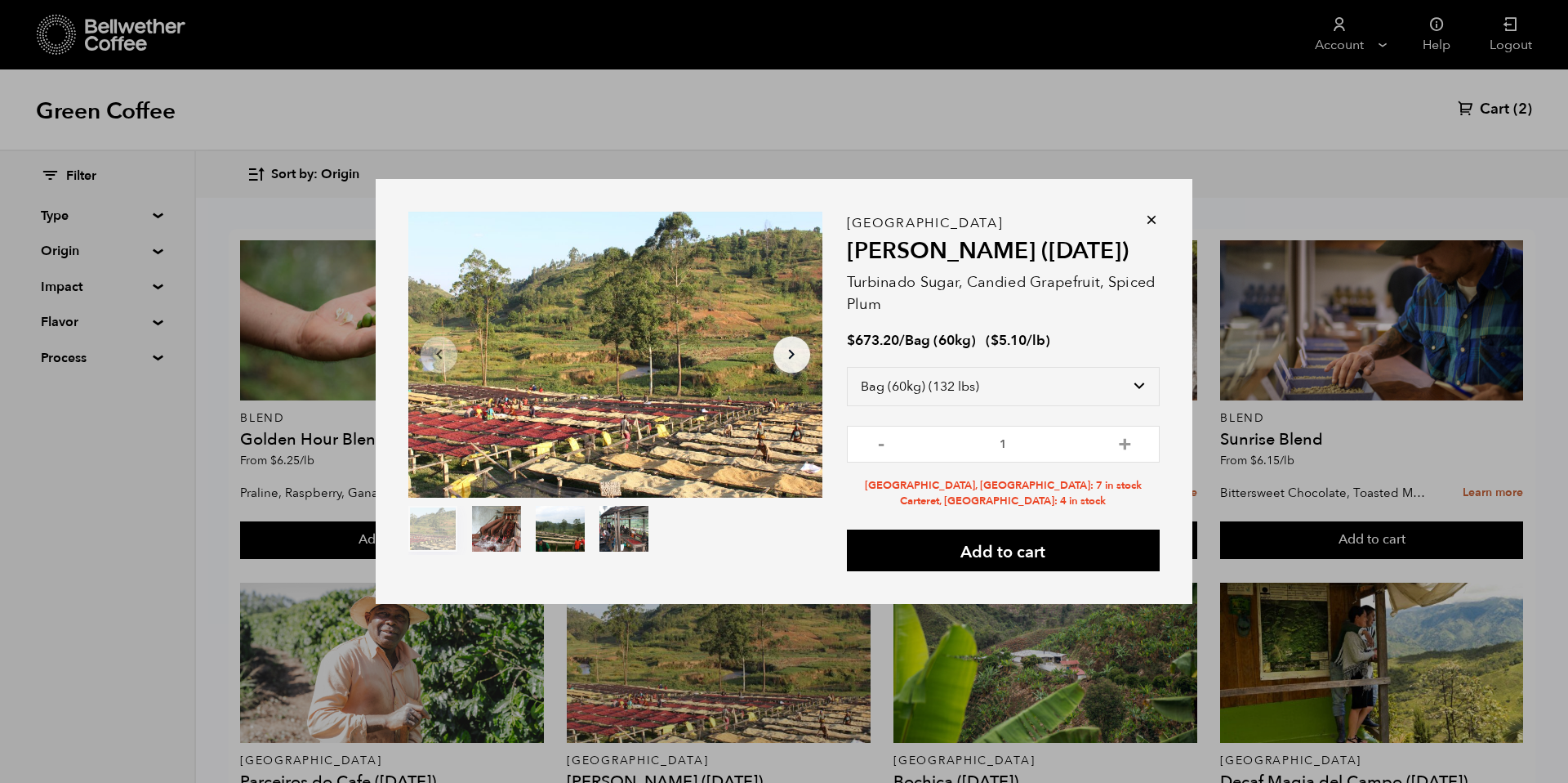
click at [1161, 217] on div "Item 1 of 4 Arrow Left Arrow Right item 0 item 1 item 2 item 3 Item 1 of 4 Buru…" at bounding box center [784, 392] width 817 height 425
click at [1157, 217] on icon at bounding box center [1152, 220] width 16 height 16
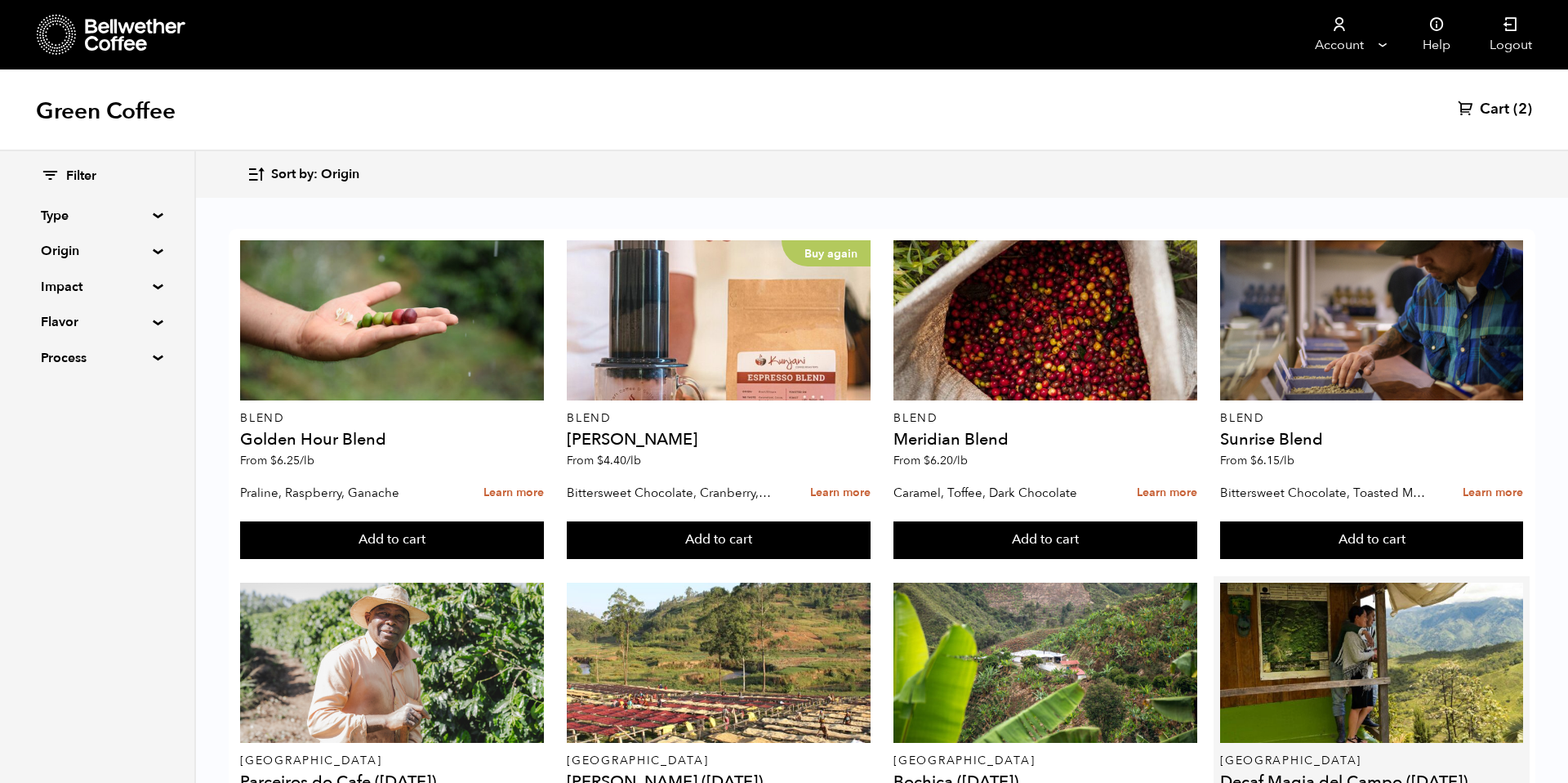
scroll to position [1537, 0]
click at [1475, 98] on div "Green Coffee Cart (2)" at bounding box center [784, 111] width 1568 height 82
click at [1476, 115] on link "Cart (2)" at bounding box center [1495, 110] width 74 height 20
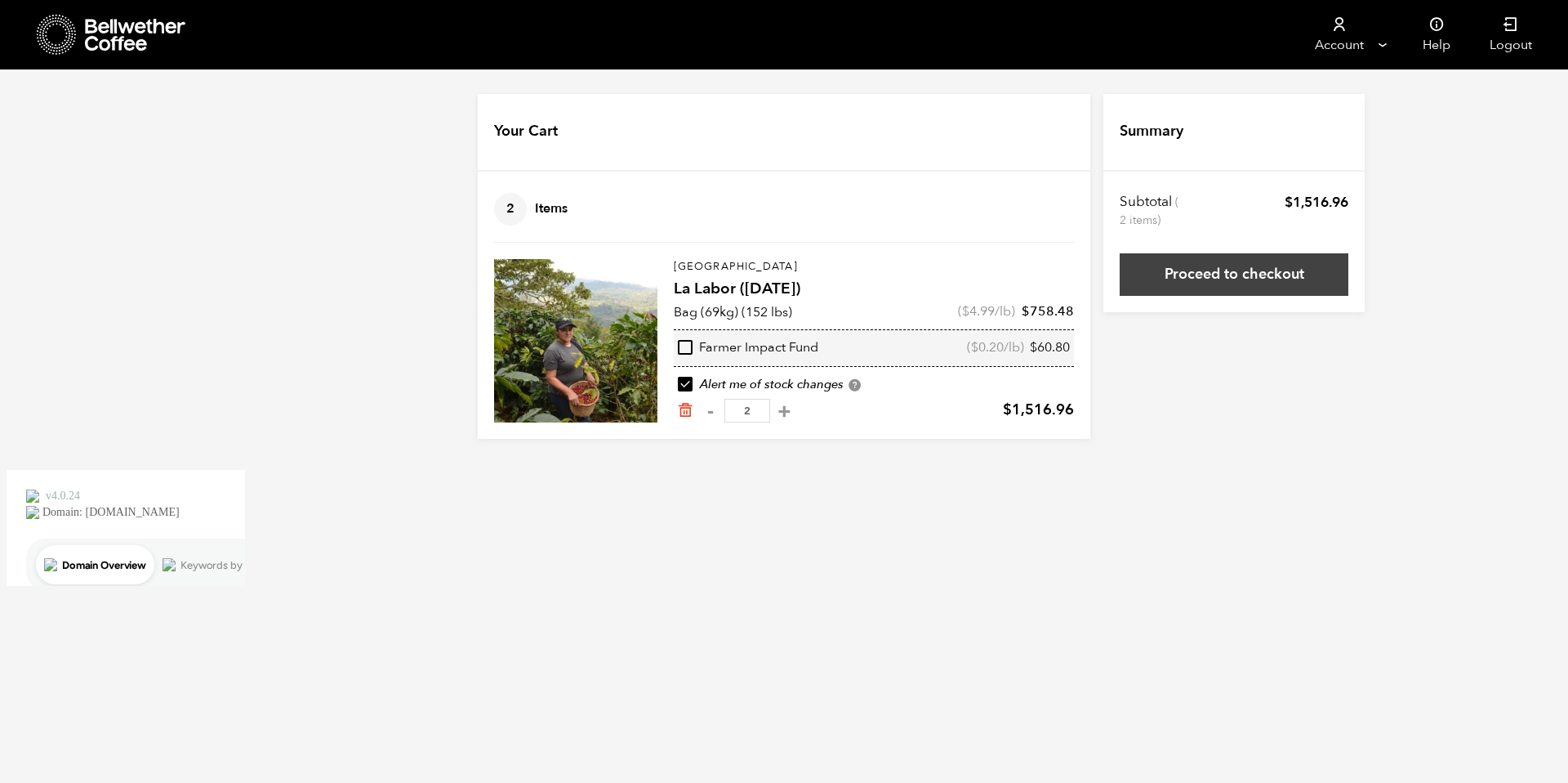
click at [1231, 281] on link "Proceed to checkout" at bounding box center [1233, 275] width 229 height 43
